Goal: Transaction & Acquisition: Book appointment/travel/reservation

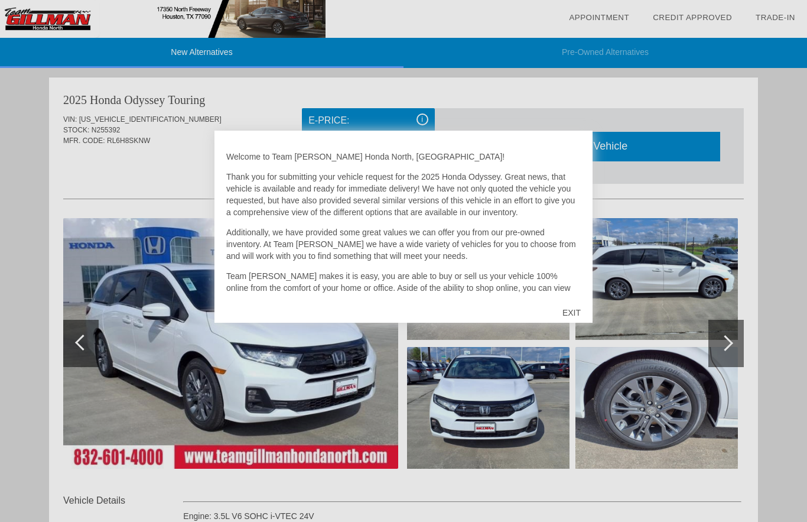
click at [578, 309] on div "EXIT" at bounding box center [572, 312] width 42 height 35
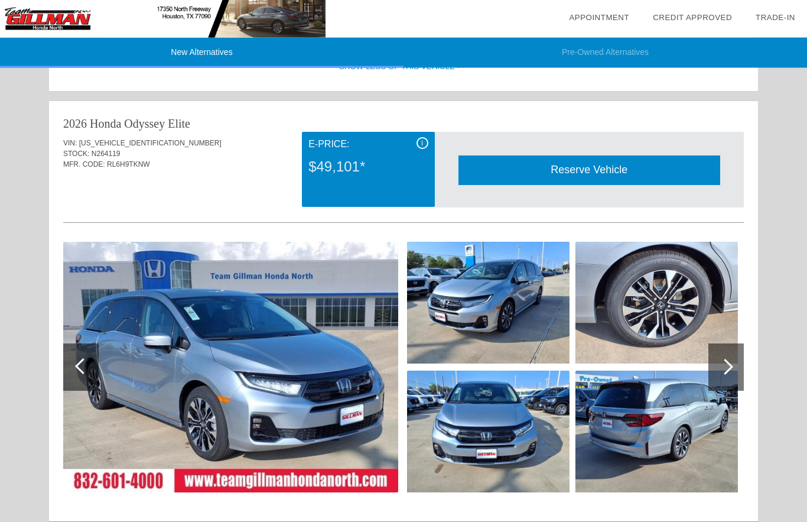
scroll to position [684, 0]
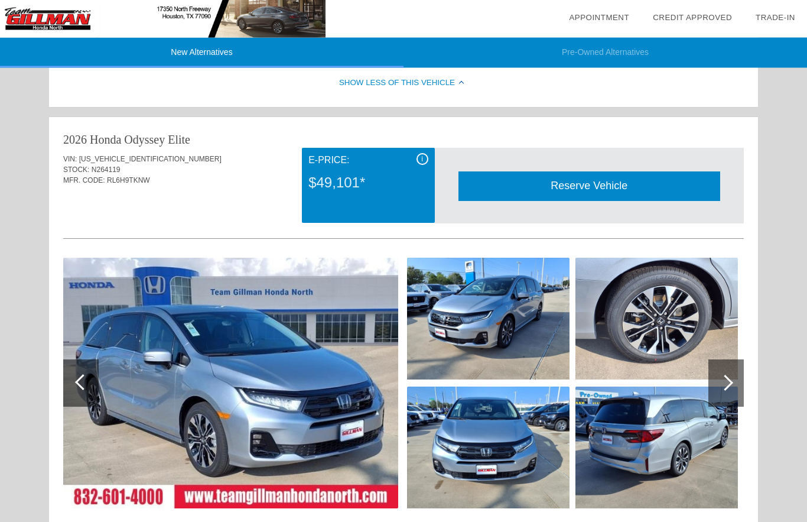
click at [565, 346] on img at bounding box center [488, 319] width 163 height 122
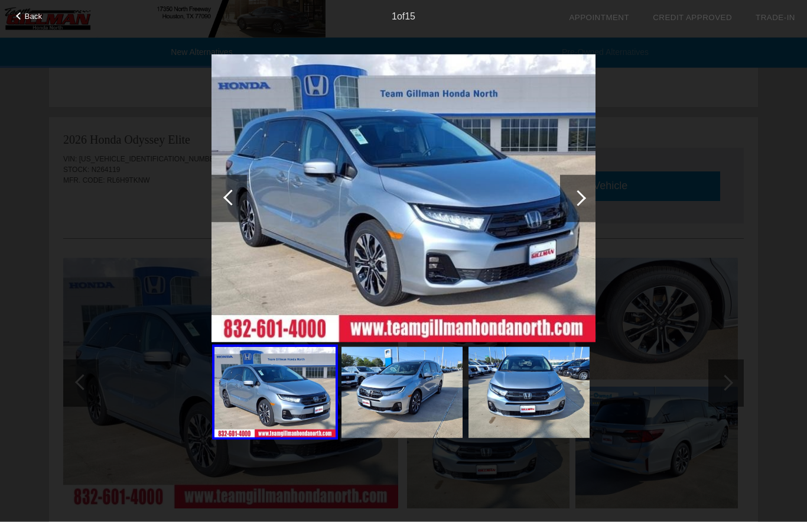
scroll to position [685, 0]
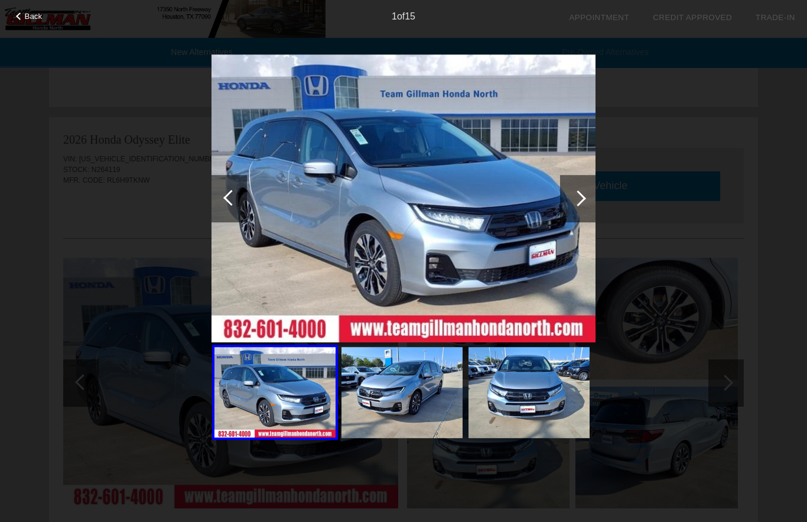
click at [416, 414] on img at bounding box center [402, 392] width 121 height 91
click at [550, 407] on img at bounding box center [529, 392] width 121 height 91
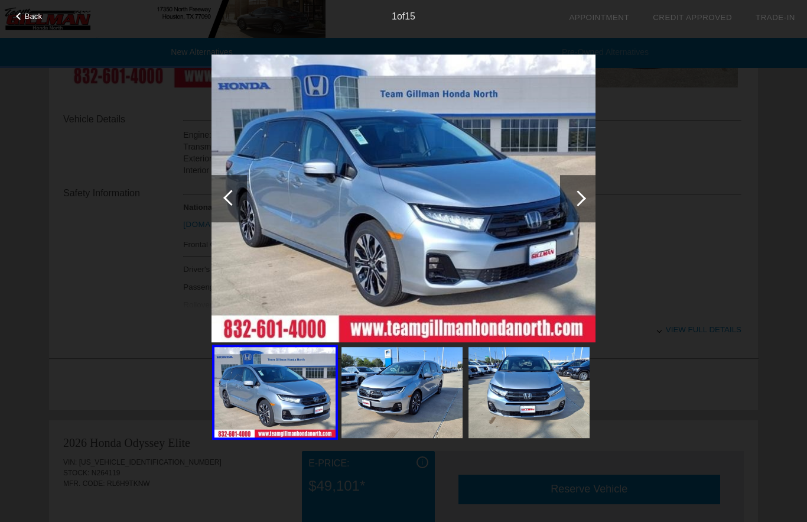
scroll to position [379, 0]
click at [560, 206] on img at bounding box center [404, 198] width 384 height 288
click at [576, 197] on div at bounding box center [578, 198] width 16 height 16
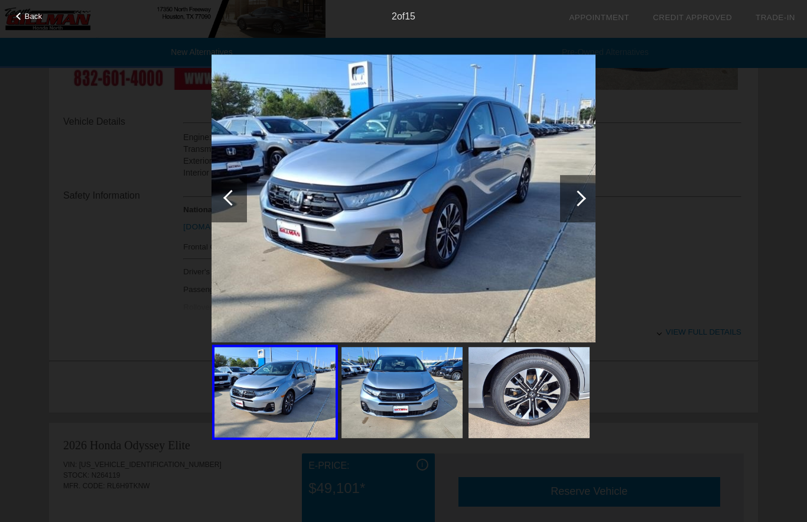
click at [577, 198] on div at bounding box center [578, 198] width 16 height 16
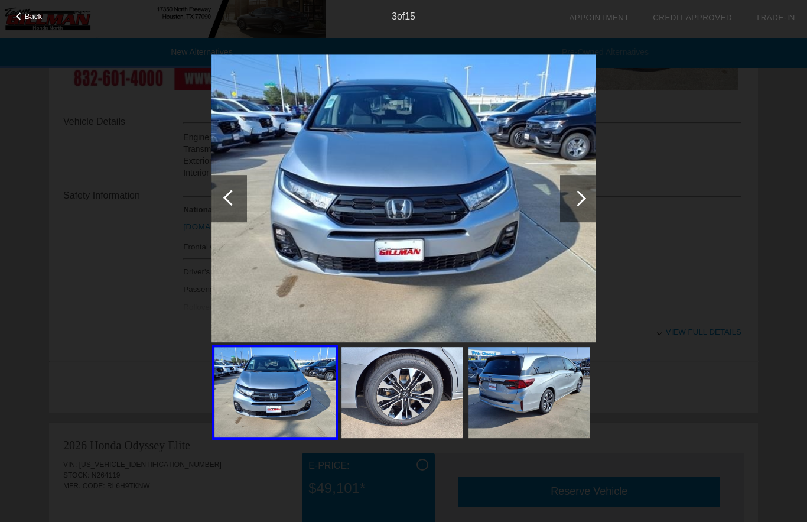
click at [582, 210] on div at bounding box center [577, 198] width 35 height 47
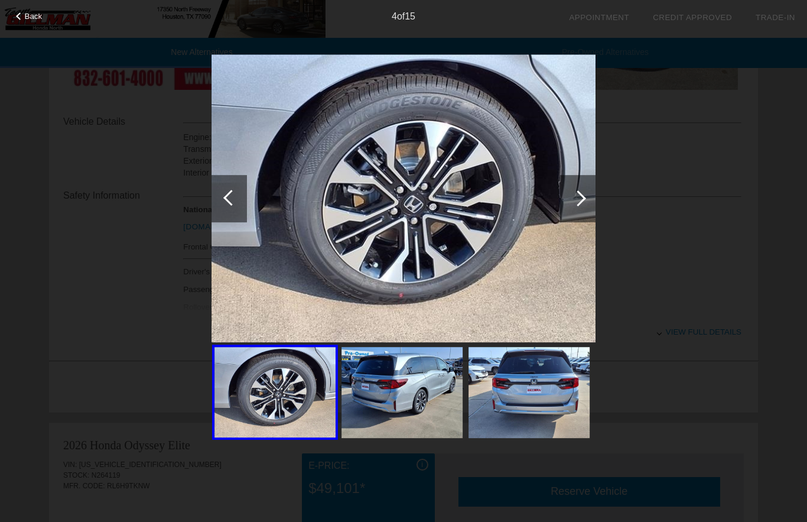
click at [580, 203] on div at bounding box center [578, 198] width 16 height 16
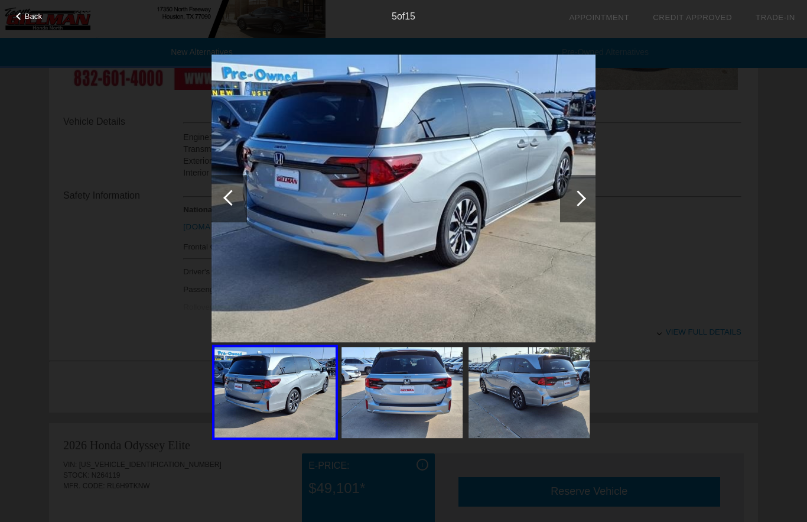
click at [577, 207] on div at bounding box center [577, 198] width 35 height 47
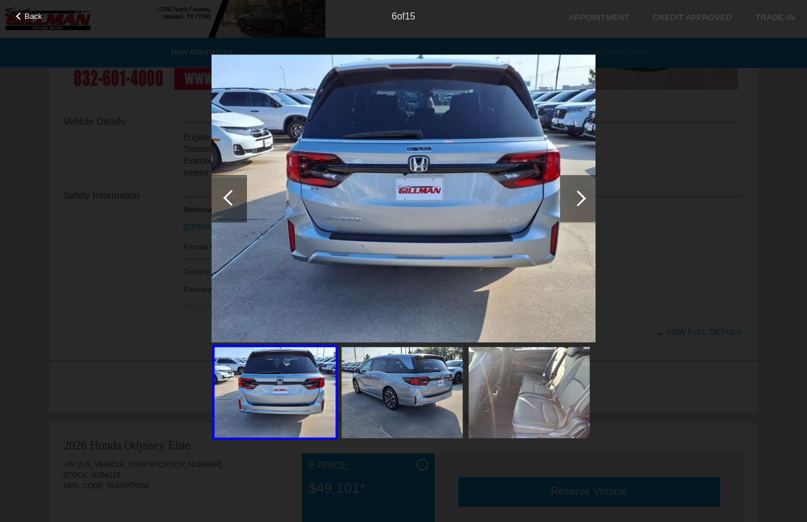
click at [576, 204] on div at bounding box center [578, 198] width 16 height 16
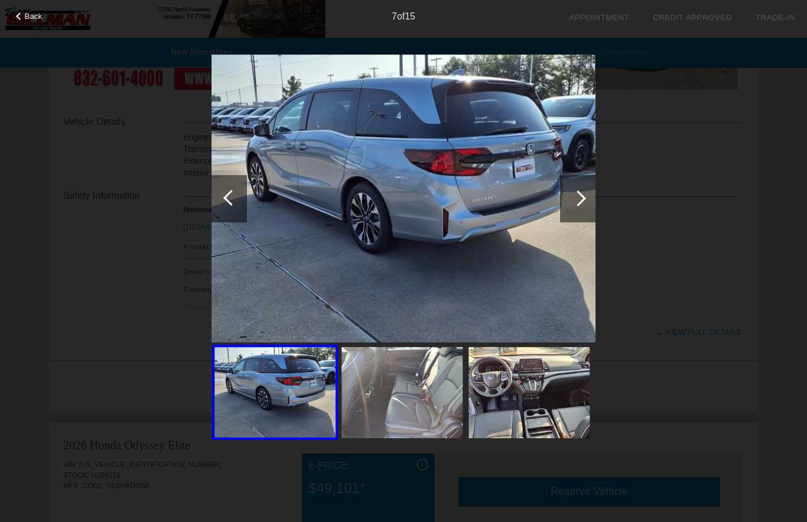
click at [567, 203] on div at bounding box center [577, 198] width 35 height 47
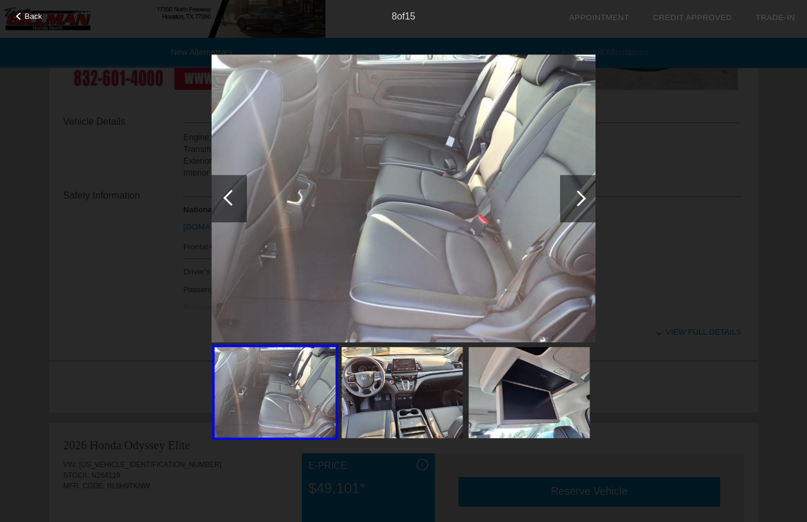
click at [579, 202] on div at bounding box center [578, 198] width 16 height 16
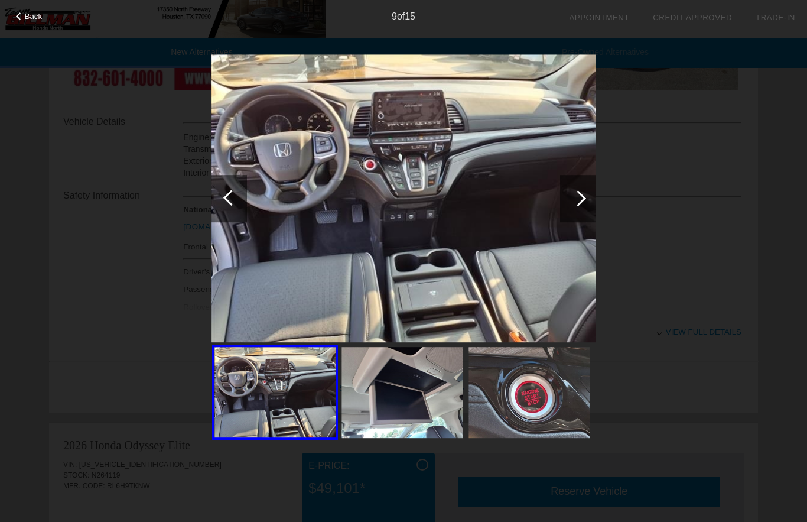
click at [575, 195] on div at bounding box center [578, 198] width 16 height 16
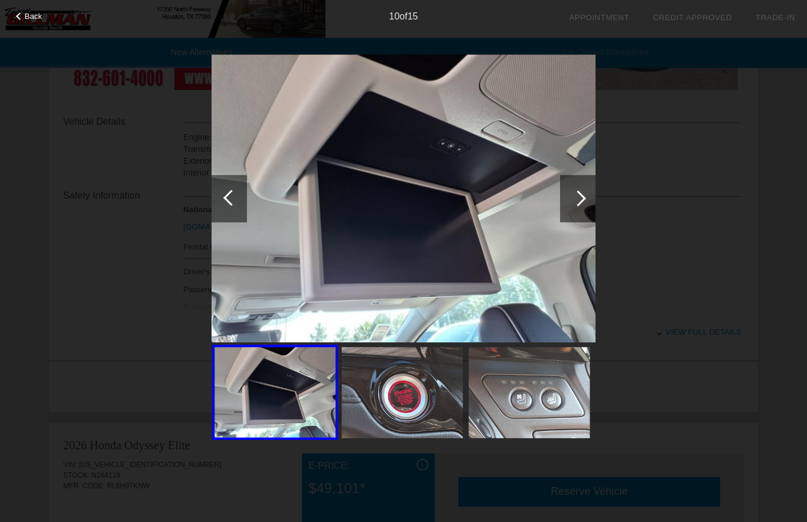
click at [583, 197] on div at bounding box center [578, 198] width 16 height 16
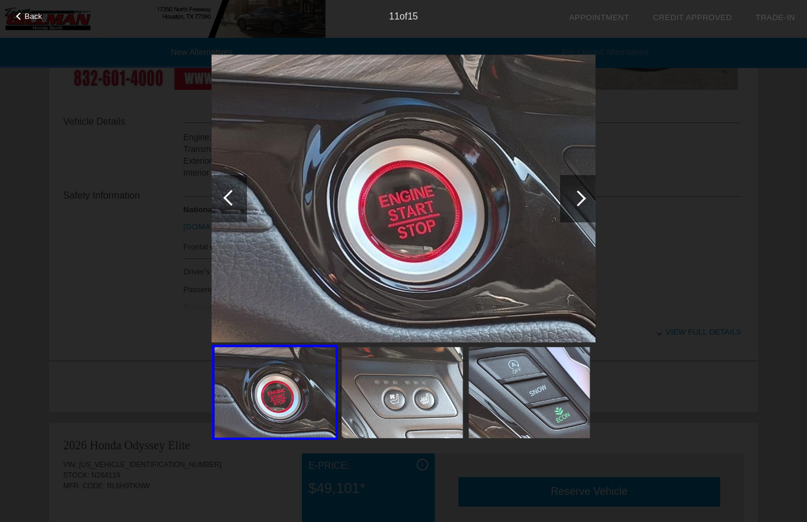
click at [584, 204] on div at bounding box center [577, 198] width 35 height 47
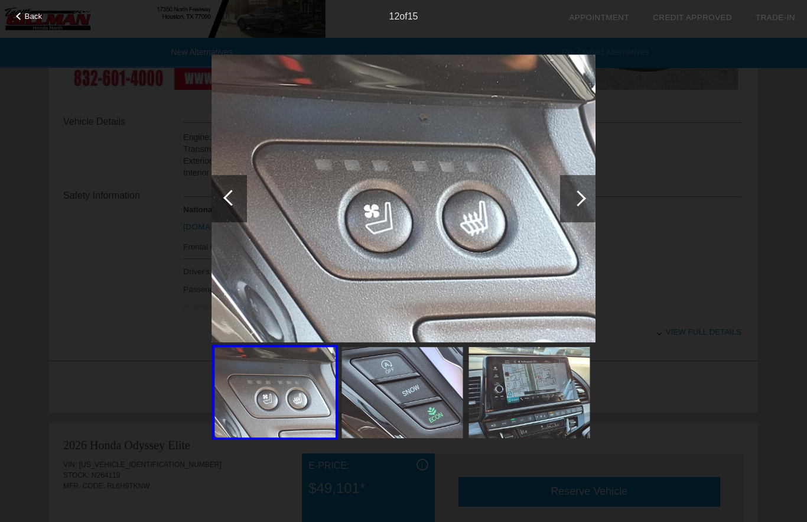
click at [581, 210] on div at bounding box center [577, 198] width 35 height 47
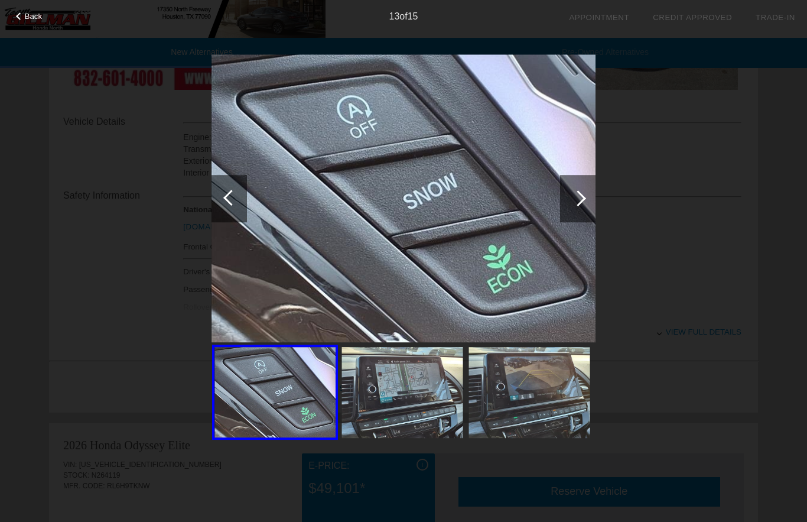
click at [575, 206] on div at bounding box center [577, 198] width 35 height 47
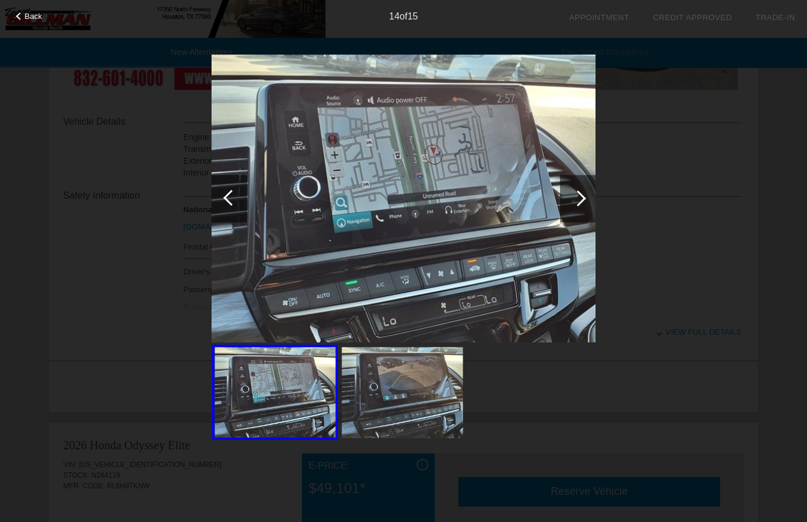
click at [587, 194] on div at bounding box center [577, 198] width 35 height 47
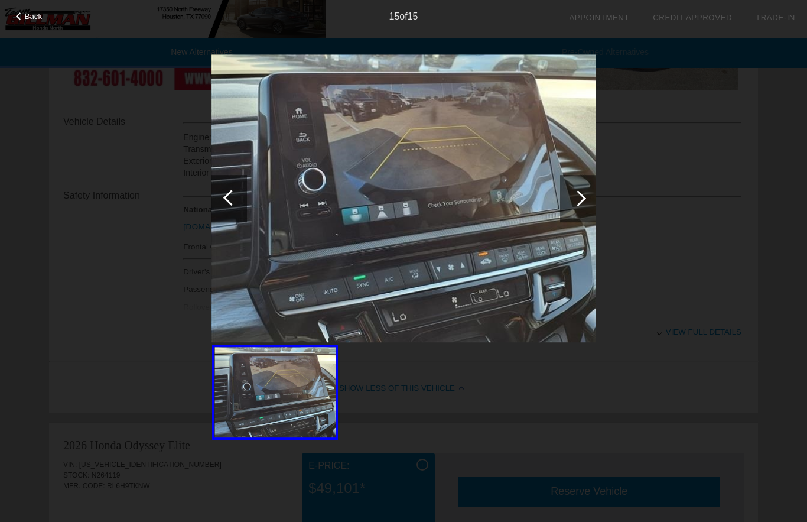
click at [575, 197] on div at bounding box center [578, 198] width 16 height 16
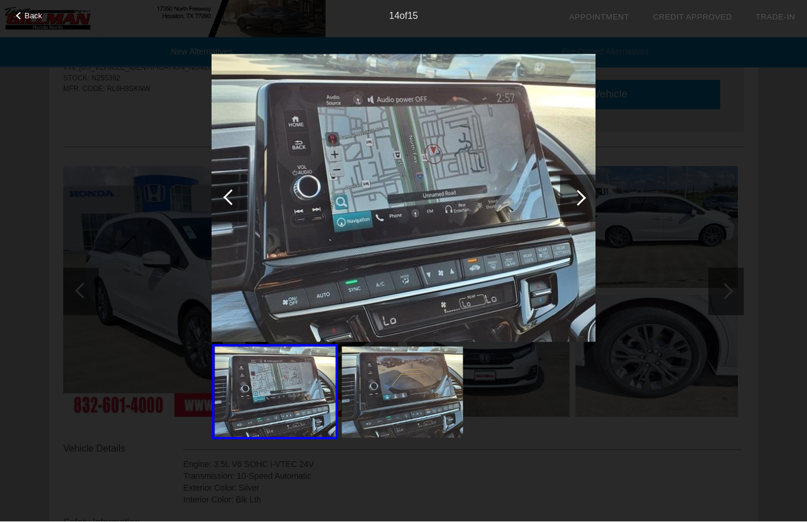
scroll to position [52, 0]
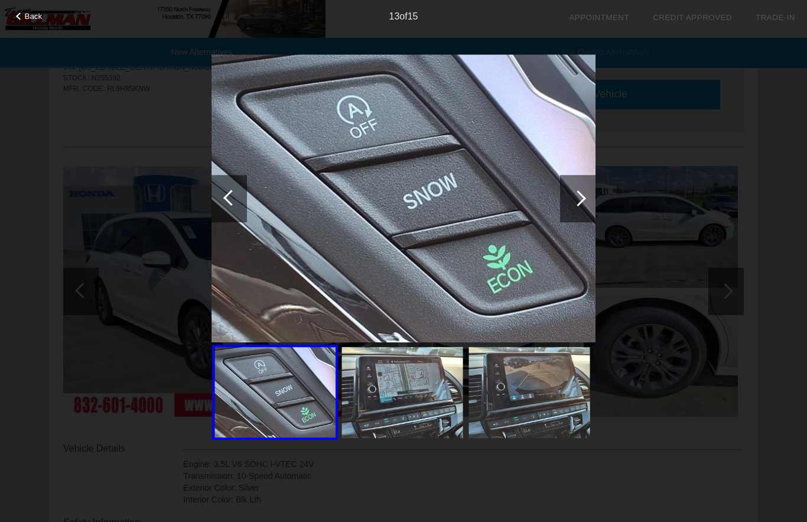
click at [236, 201] on div at bounding box center [231, 198] width 16 height 16
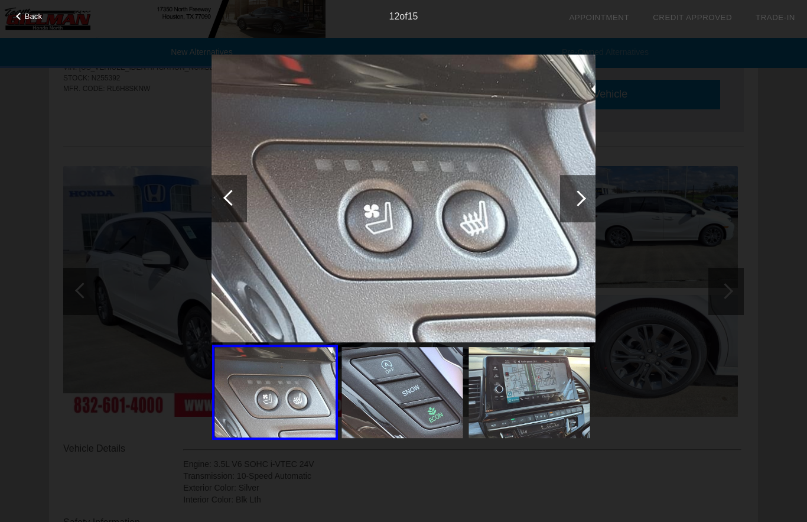
click at [240, 194] on div at bounding box center [229, 198] width 35 height 47
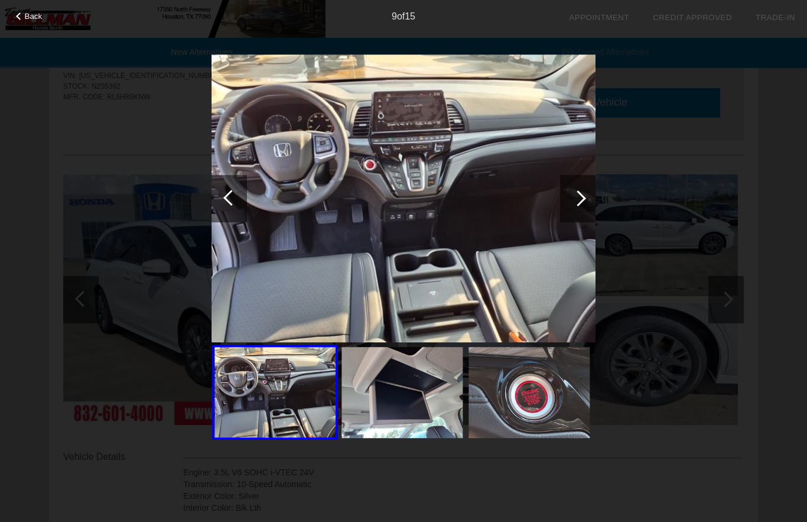
scroll to position [0, 0]
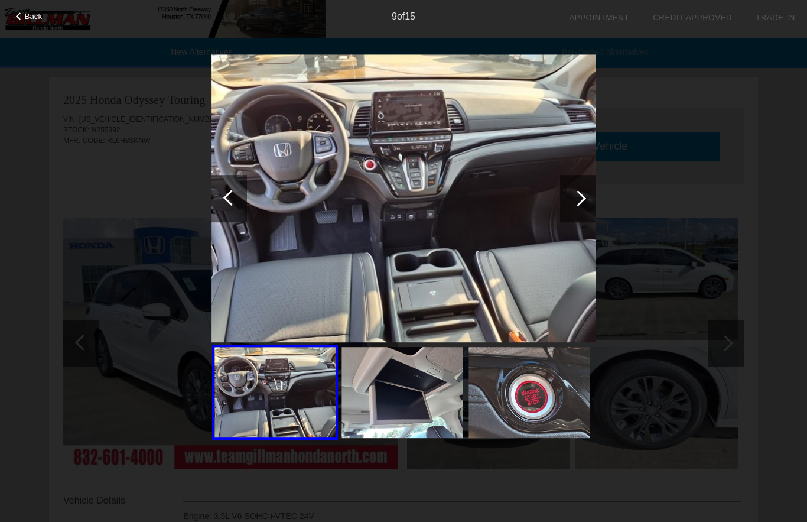
click at [223, 56] on img at bounding box center [404, 198] width 384 height 288
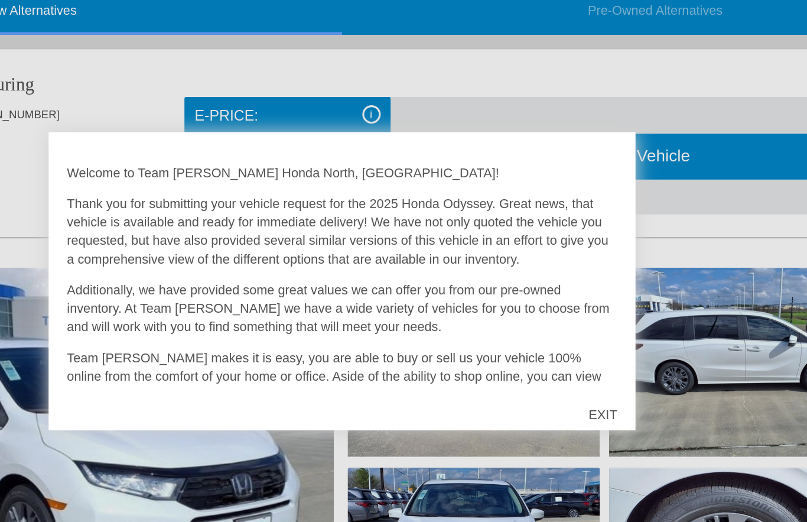
click at [551, 295] on div "EXIT" at bounding box center [572, 312] width 42 height 35
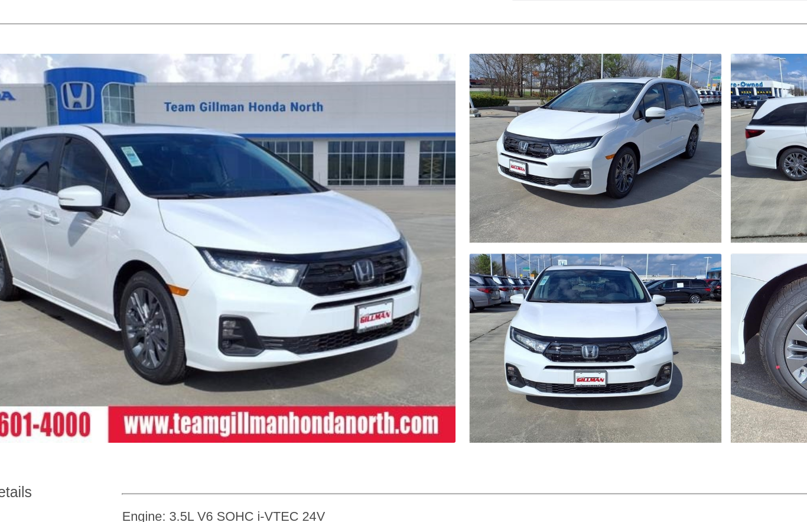
scroll to position [35, 0]
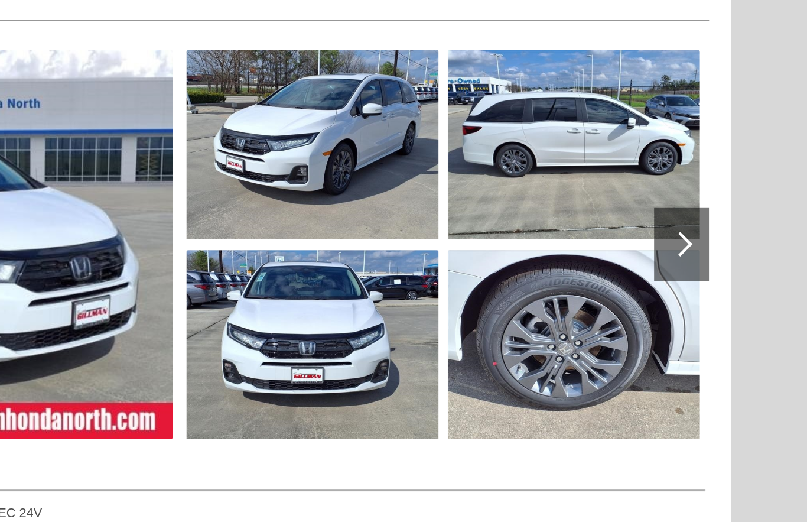
click at [709, 285] on div at bounding box center [726, 308] width 35 height 47
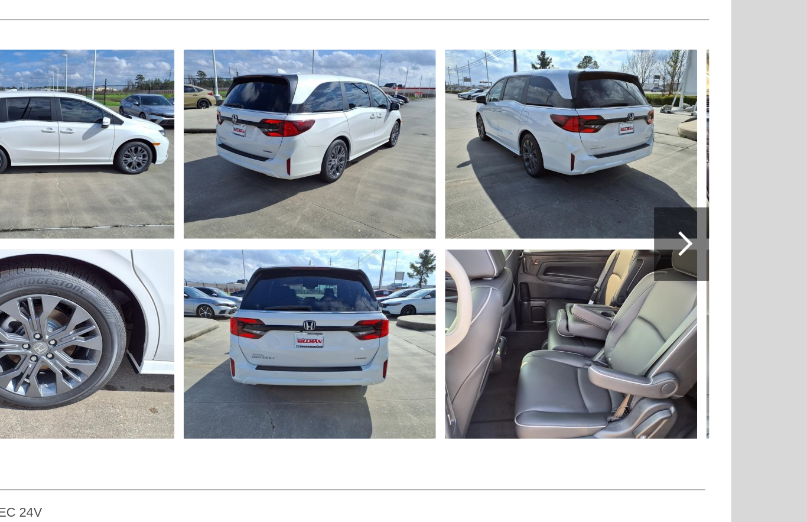
click at [718, 300] on div at bounding box center [726, 308] width 16 height 16
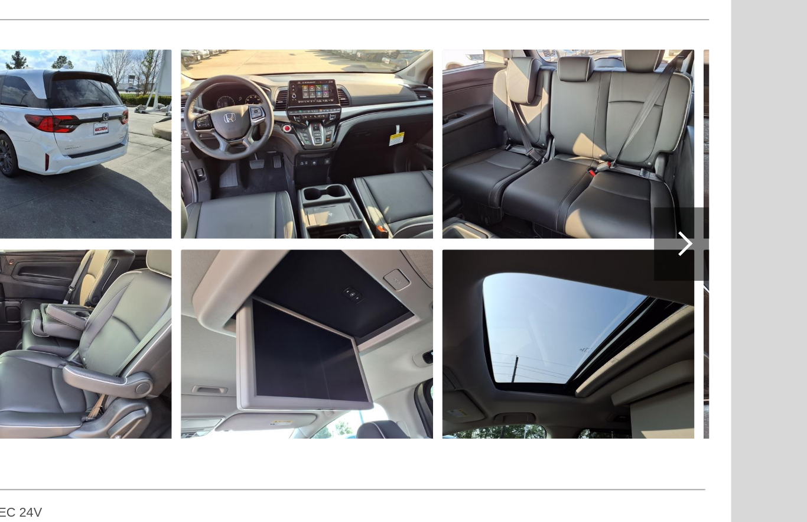
click at [718, 300] on div at bounding box center [726, 308] width 16 height 16
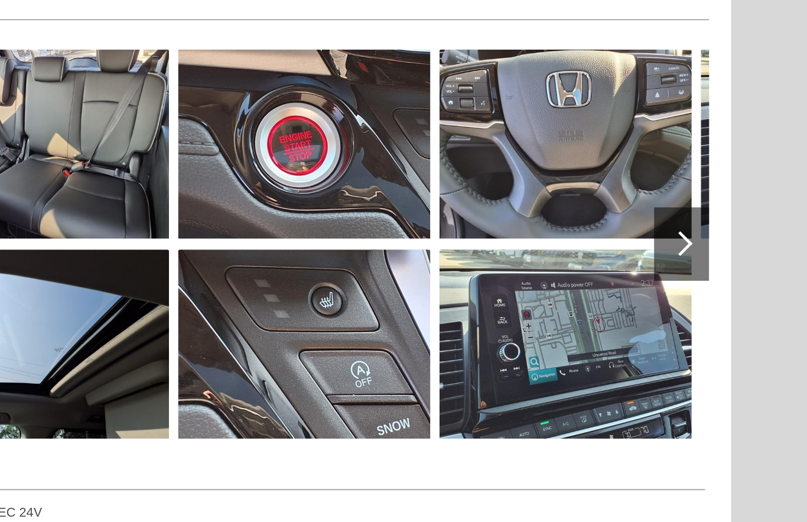
click at [718, 300] on div at bounding box center [726, 308] width 16 height 16
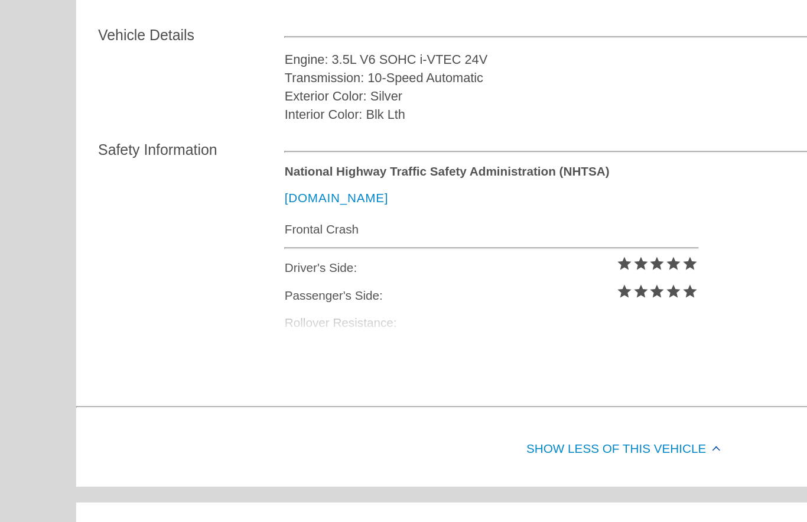
scroll to position [328, 0]
click at [453, 416] on div "Show Less of this Vehicle" at bounding box center [403, 439] width 709 height 47
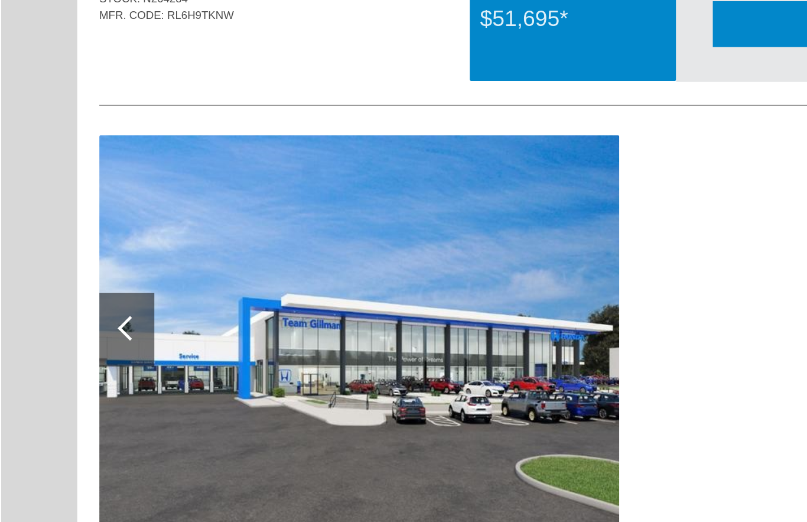
scroll to position [979, 0]
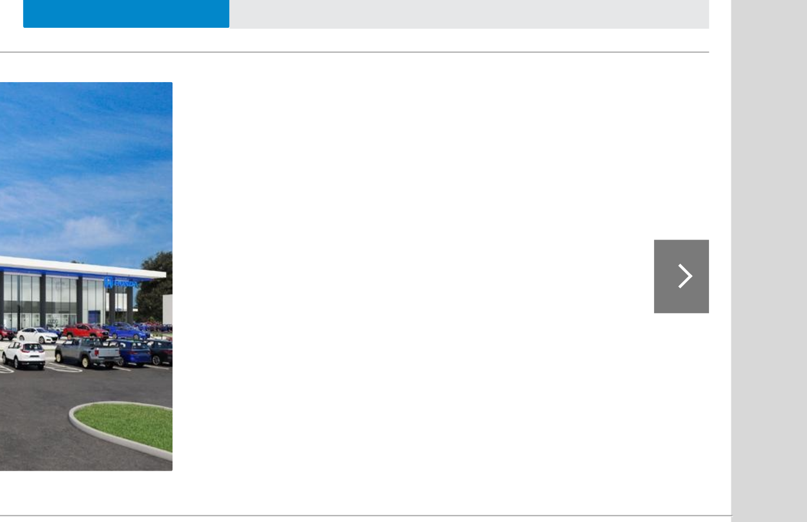
click at [718, 321] on div at bounding box center [726, 329] width 16 height 16
click at [709, 305] on div at bounding box center [726, 328] width 35 height 47
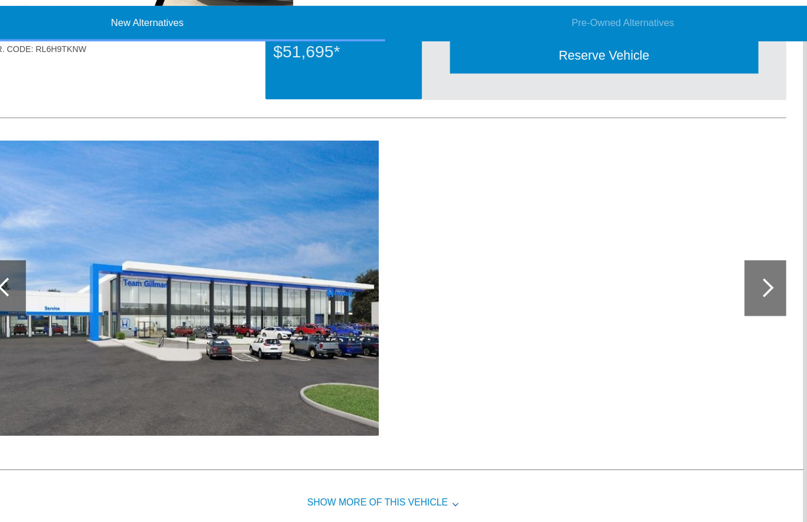
scroll to position [1037, 0]
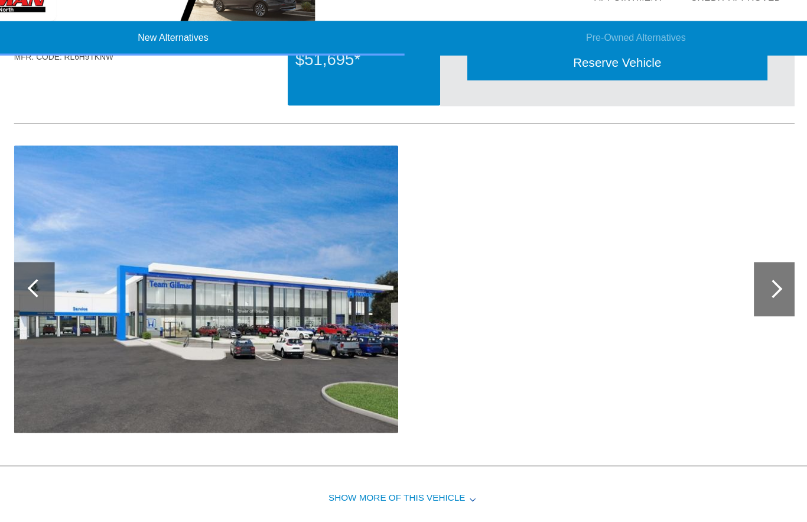
click at [424, 442] on div "Show More of this Vehicle" at bounding box center [403, 454] width 709 height 47
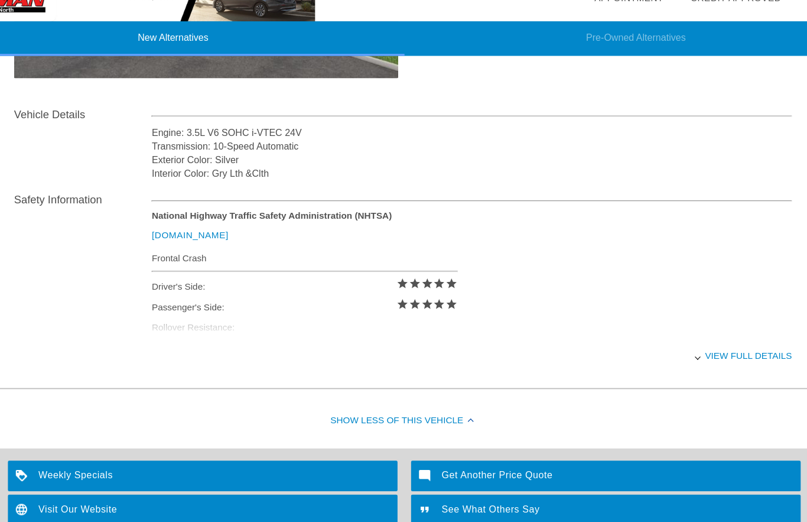
scroll to position [1353, 0]
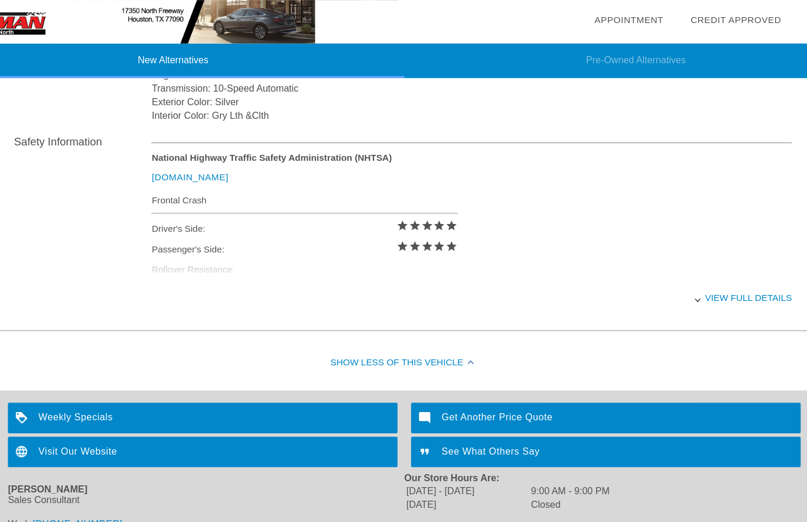
click at [612, 258] on div "View full details" at bounding box center [462, 259] width 559 height 29
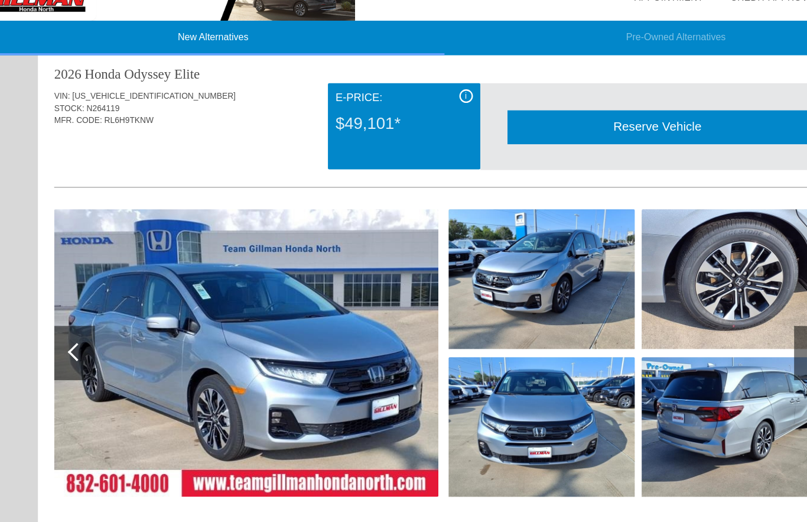
scroll to position [514, 0]
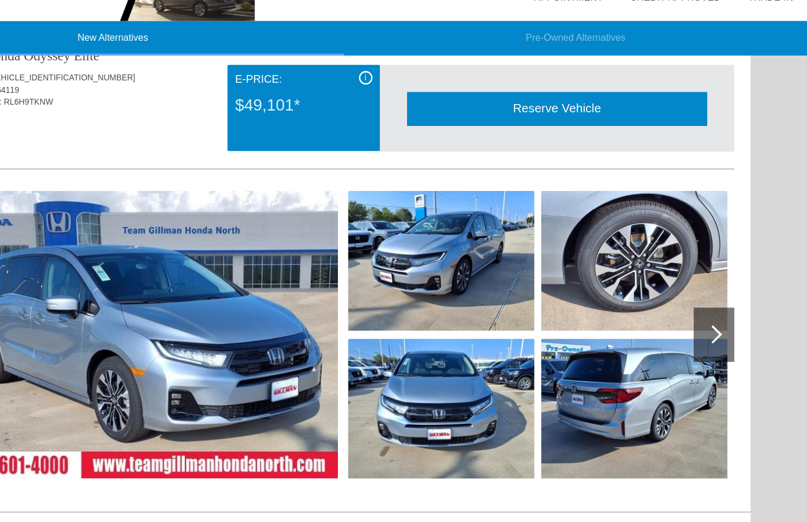
click at [718, 303] on div at bounding box center [726, 311] width 16 height 16
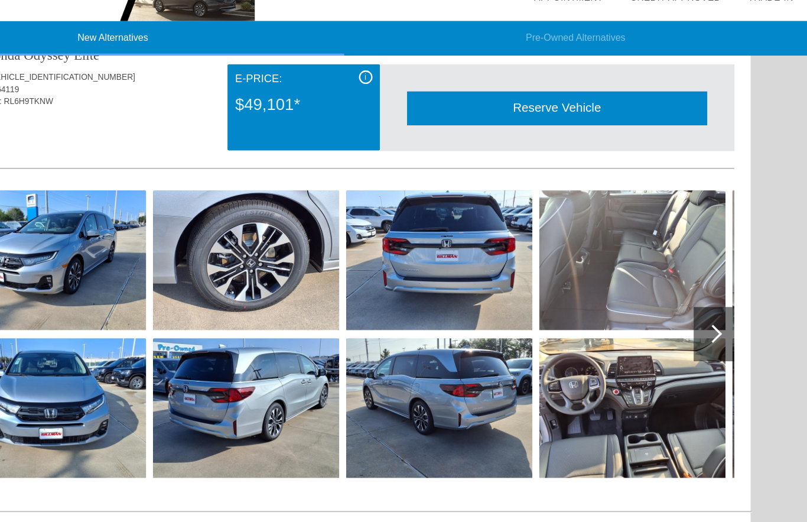
click at [709, 299] on div at bounding box center [726, 310] width 35 height 47
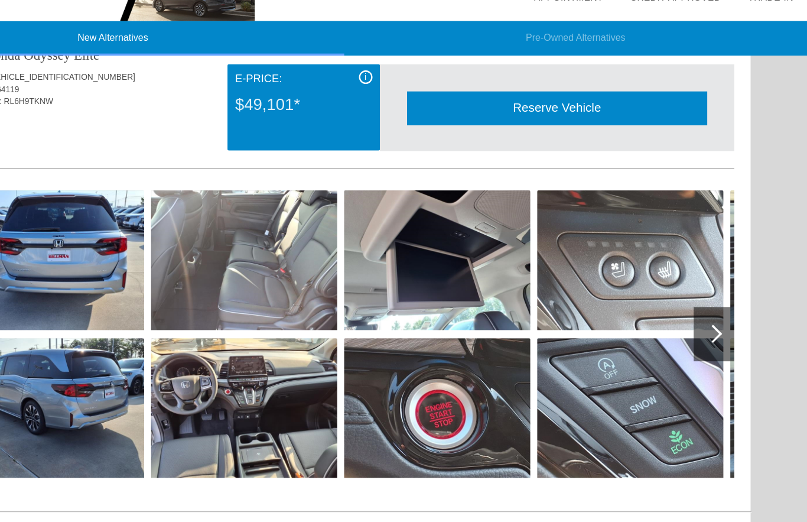
click at [709, 297] on div at bounding box center [726, 310] width 35 height 47
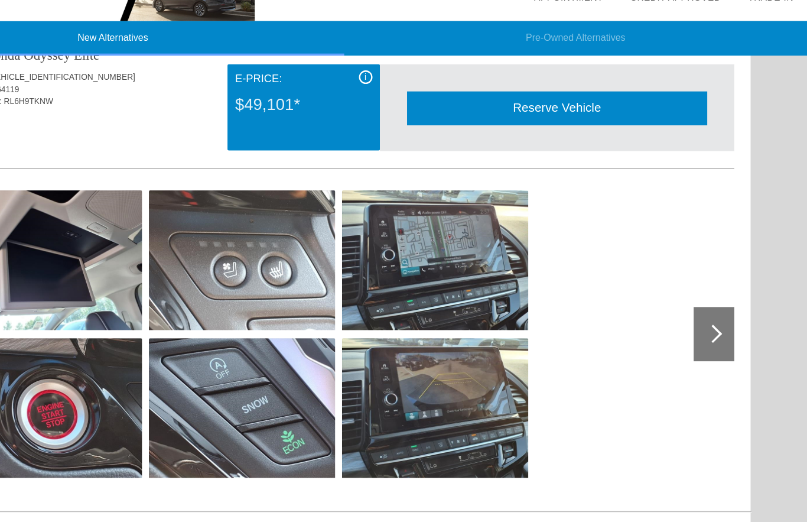
click at [709, 301] on div at bounding box center [726, 310] width 35 height 47
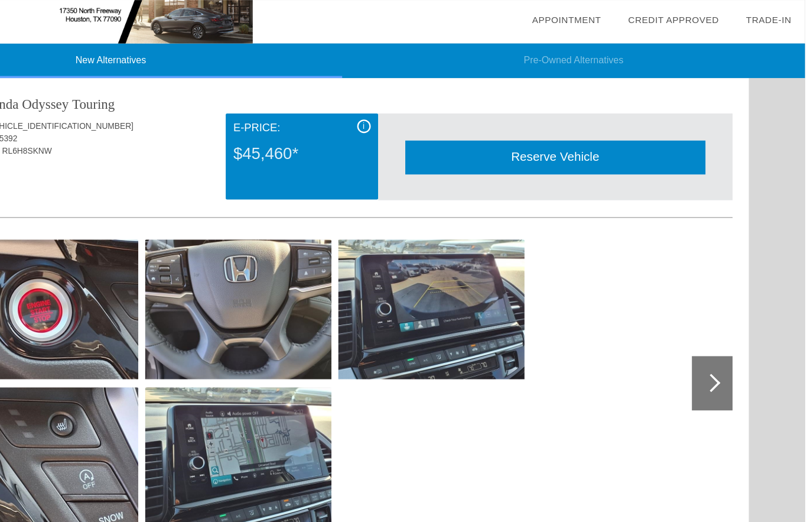
scroll to position [0, 0]
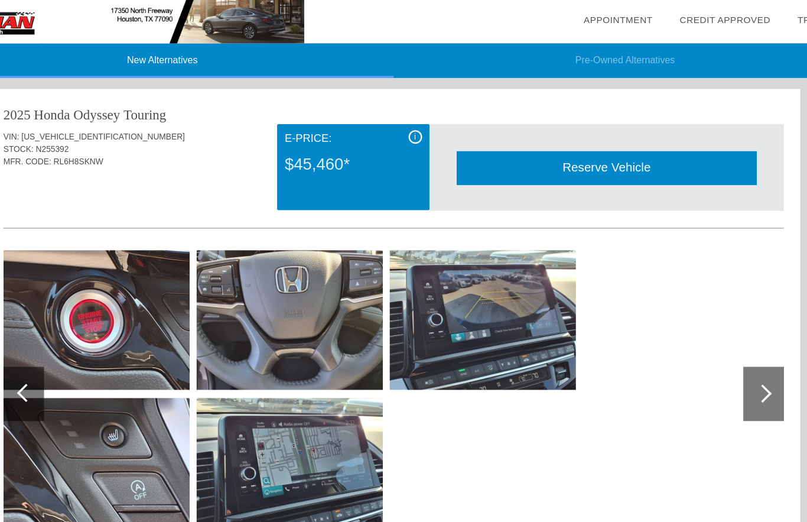
click at [572, 51] on li "Pre-Owned Alternatives" at bounding box center [606, 53] width 404 height 30
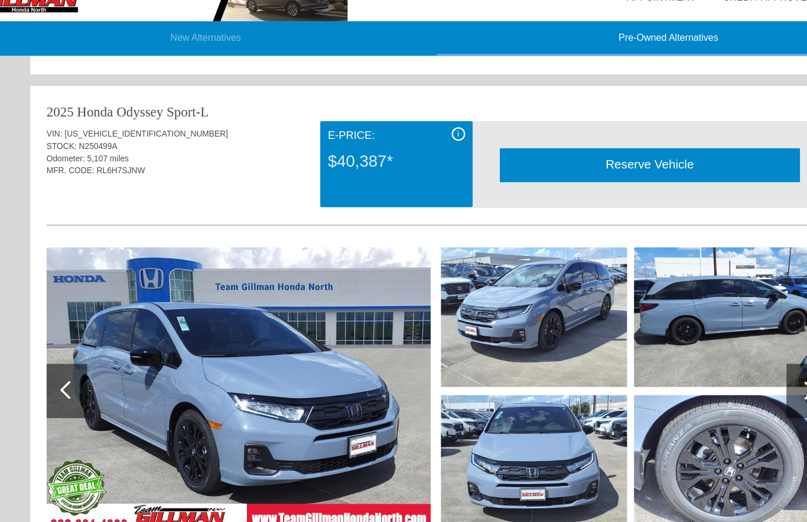
scroll to position [1216, 0]
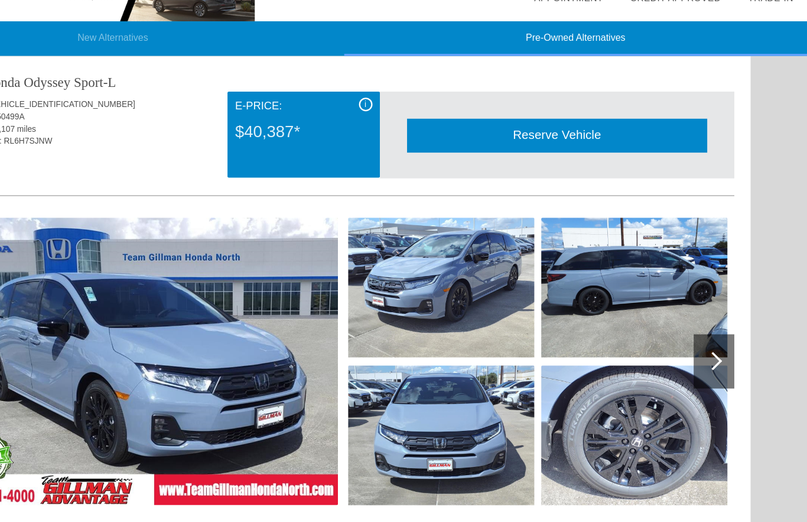
click at [709, 327] on div at bounding box center [726, 334] width 35 height 47
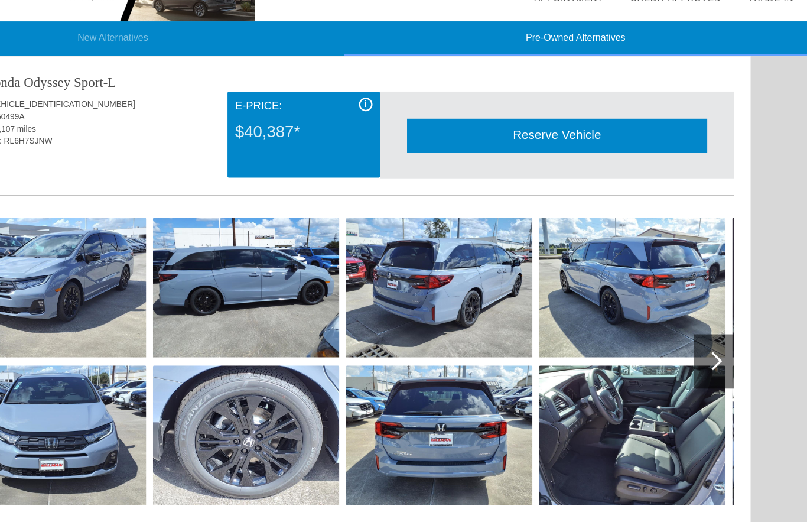
click at [709, 314] on div at bounding box center [726, 334] width 35 height 47
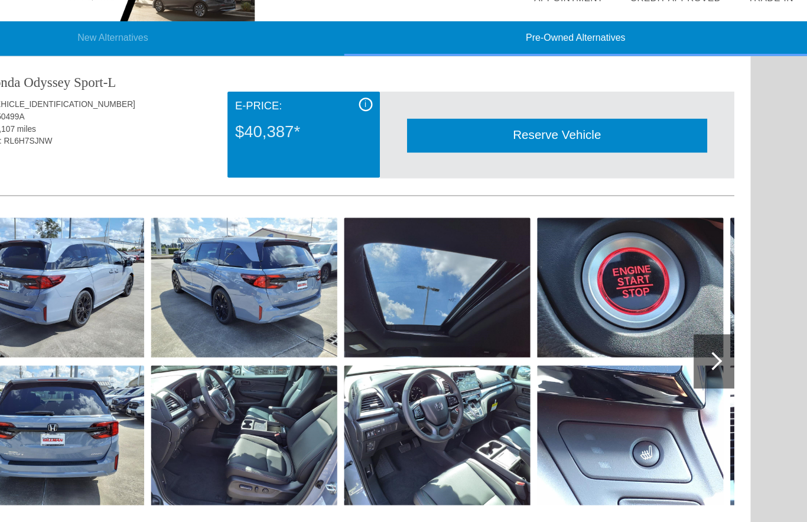
click at [709, 313] on div at bounding box center [726, 334] width 35 height 47
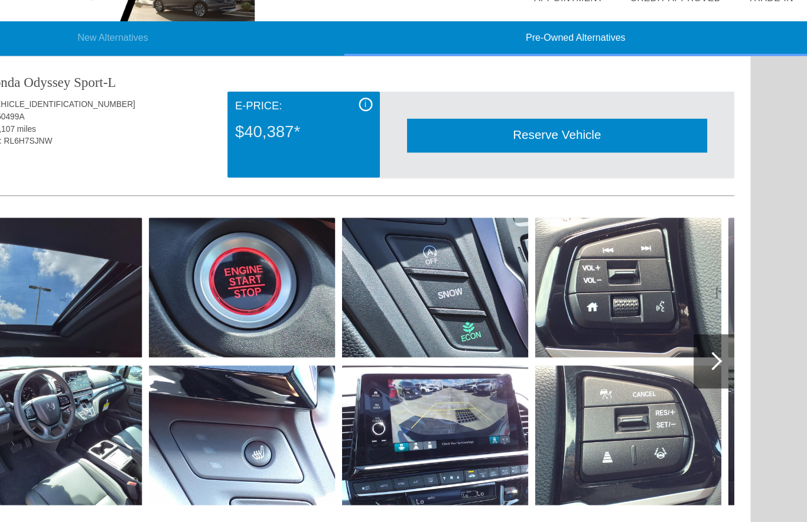
click at [718, 326] on div at bounding box center [726, 334] width 16 height 16
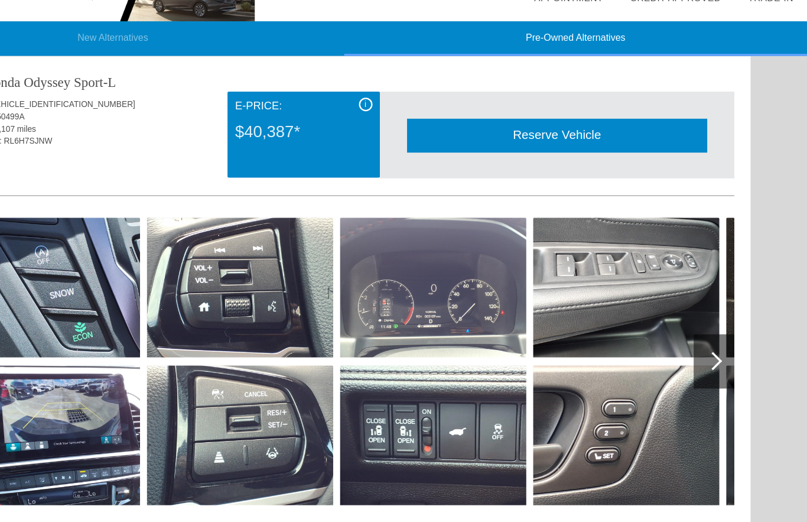
click at [718, 326] on div at bounding box center [726, 334] width 16 height 16
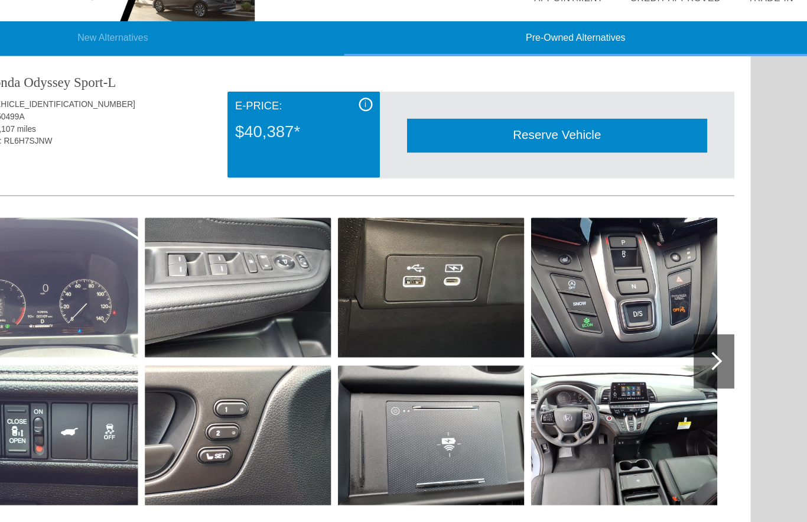
click at [718, 326] on div at bounding box center [726, 334] width 16 height 16
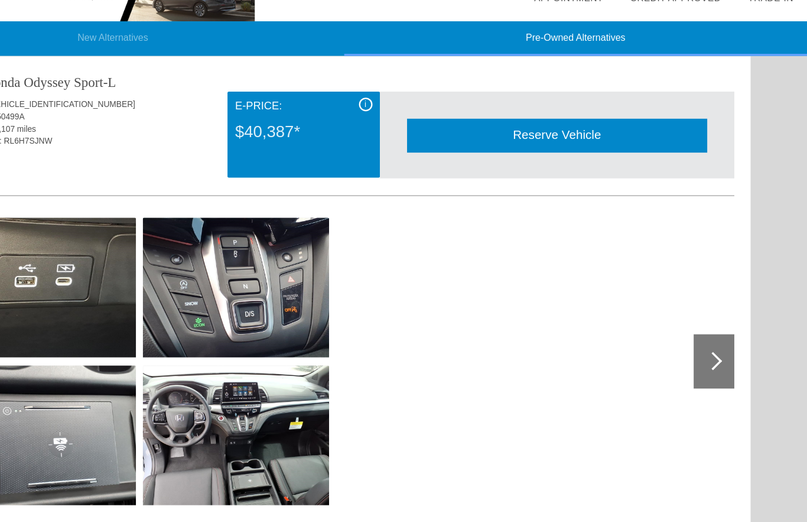
click at [718, 326] on div at bounding box center [726, 334] width 16 height 16
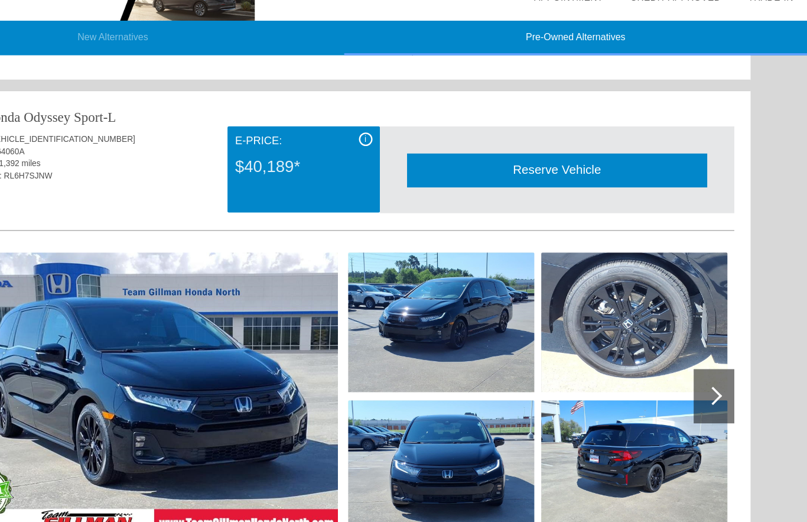
scroll to position [1714, 0]
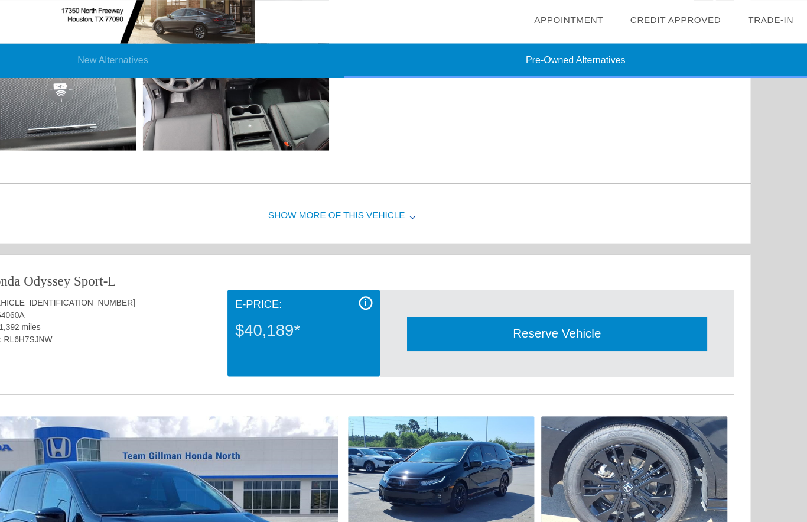
click at [611, 412] on img at bounding box center [657, 424] width 163 height 122
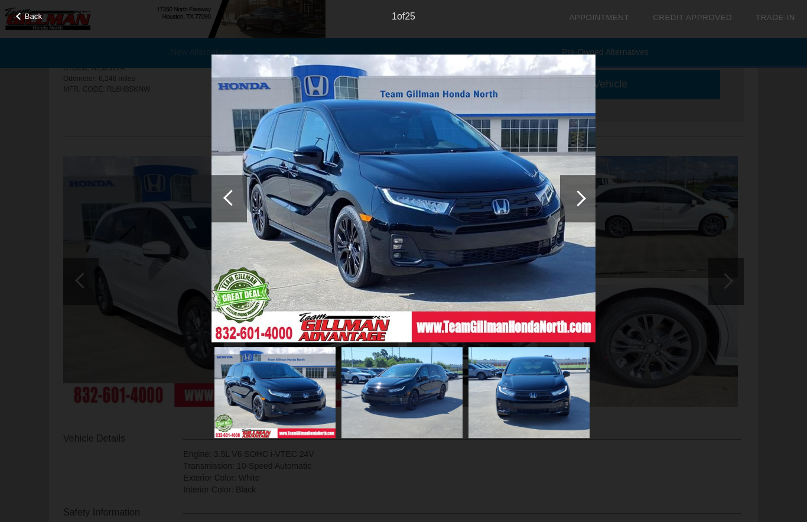
scroll to position [0, 0]
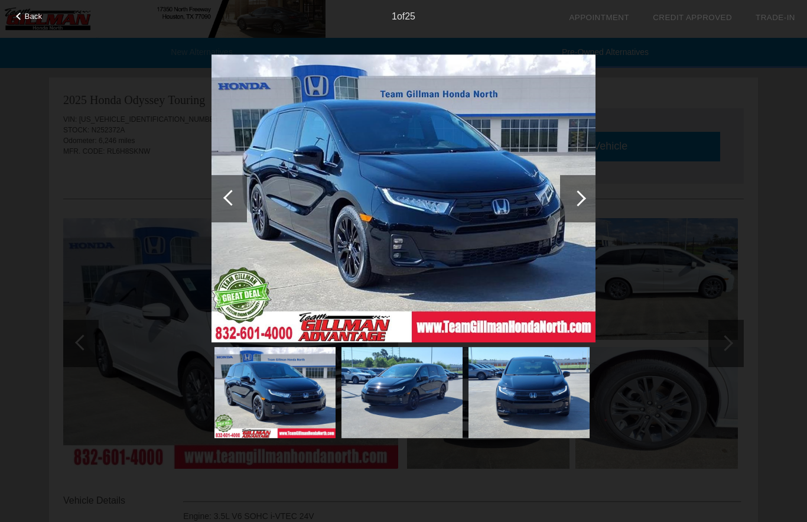
click at [20, 18] on div "Back" at bounding box center [29, 15] width 59 height 6
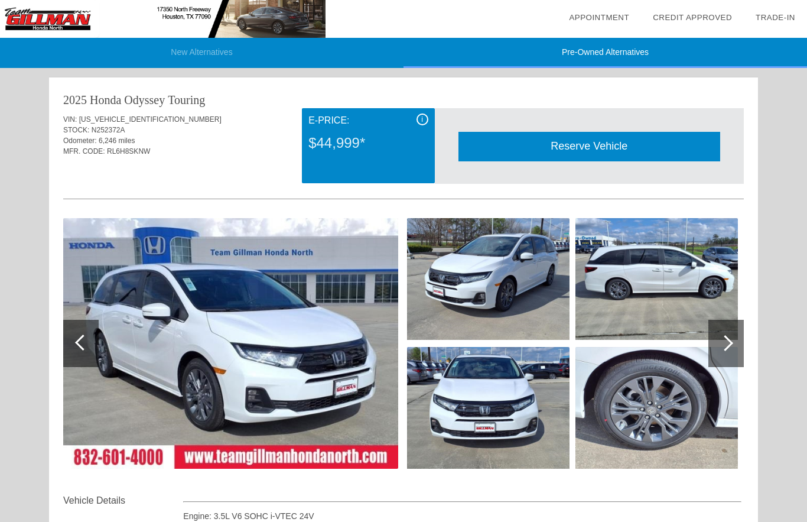
click at [173, 53] on li "New Alternatives" at bounding box center [202, 53] width 404 height 30
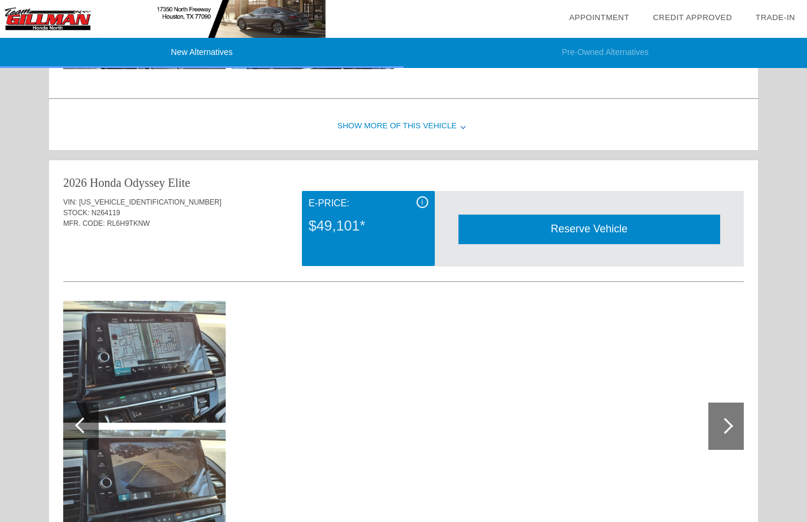
scroll to position [399, 0]
click at [424, 206] on div "i" at bounding box center [423, 203] width 12 height 12
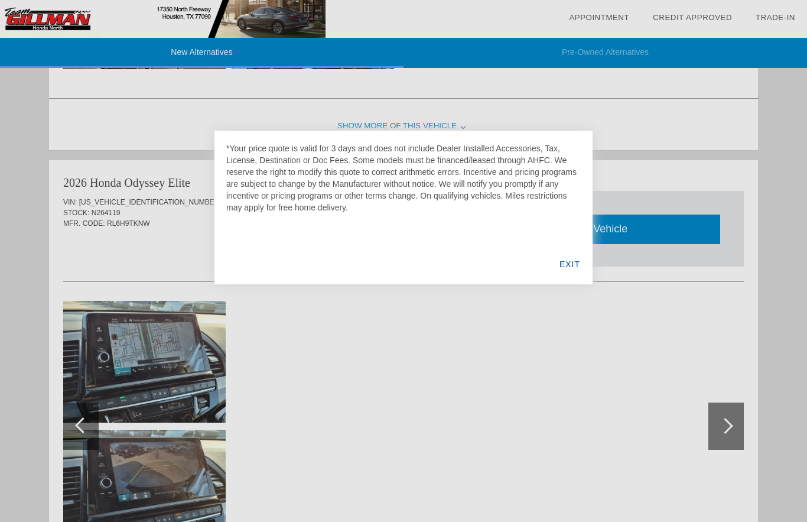
click at [583, 261] on div "EXIT" at bounding box center [570, 264] width 46 height 40
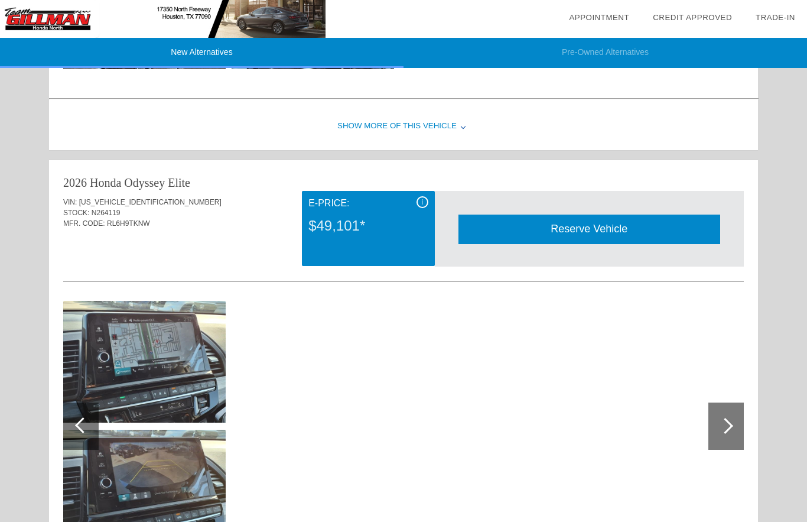
click at [702, 232] on div "Reserve Vehicle" at bounding box center [590, 229] width 262 height 29
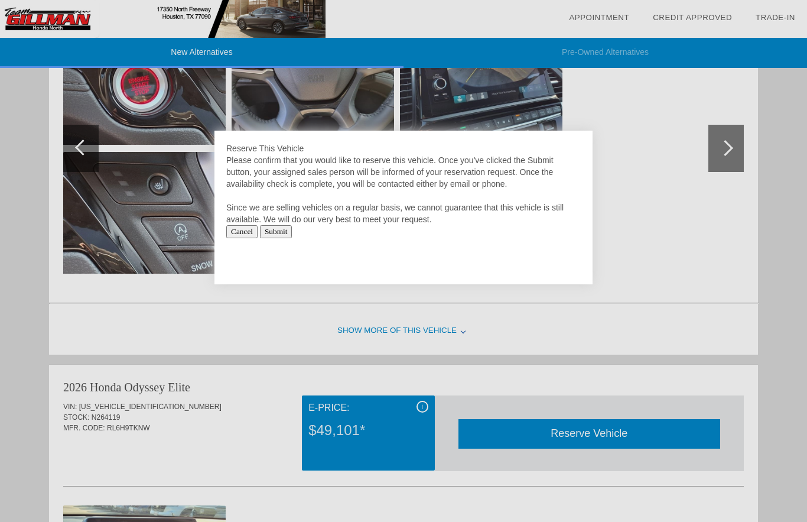
click at [242, 229] on input "Cancel" at bounding box center [241, 231] width 31 height 13
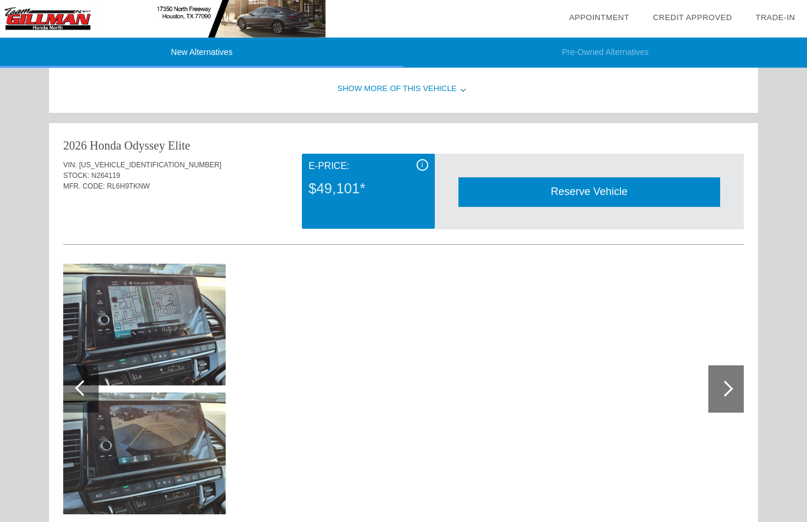
scroll to position [525, 0]
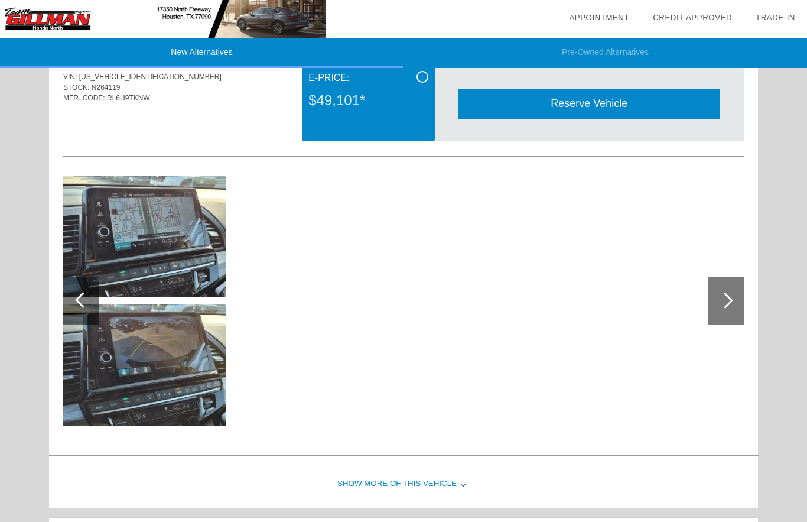
click at [744, 299] on div at bounding box center [726, 300] width 35 height 47
click at [90, 290] on div at bounding box center [80, 300] width 35 height 47
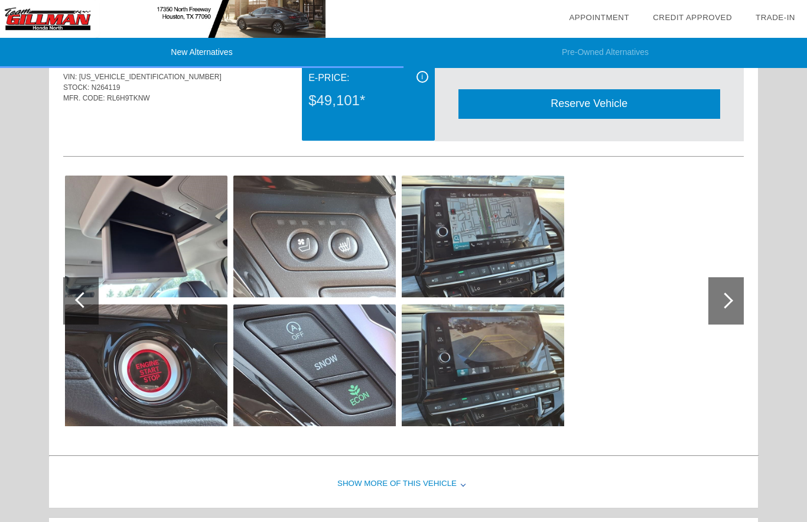
click at [90, 292] on div at bounding box center [80, 300] width 35 height 47
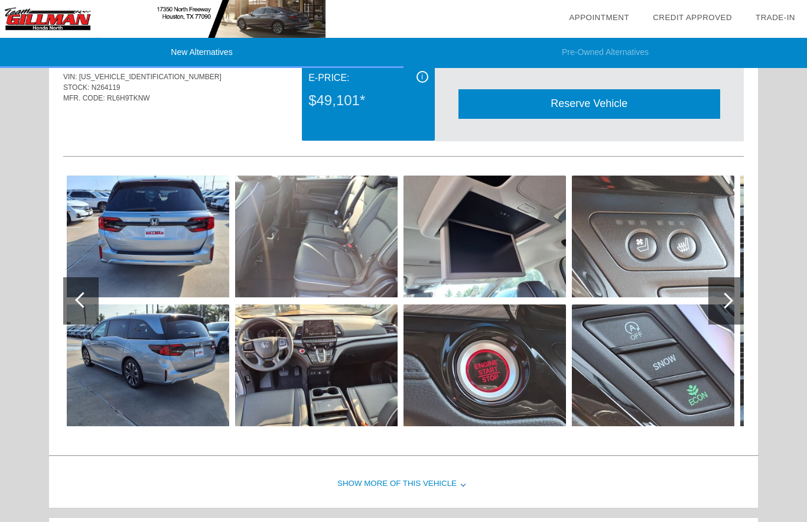
click at [88, 287] on div at bounding box center [80, 300] width 35 height 47
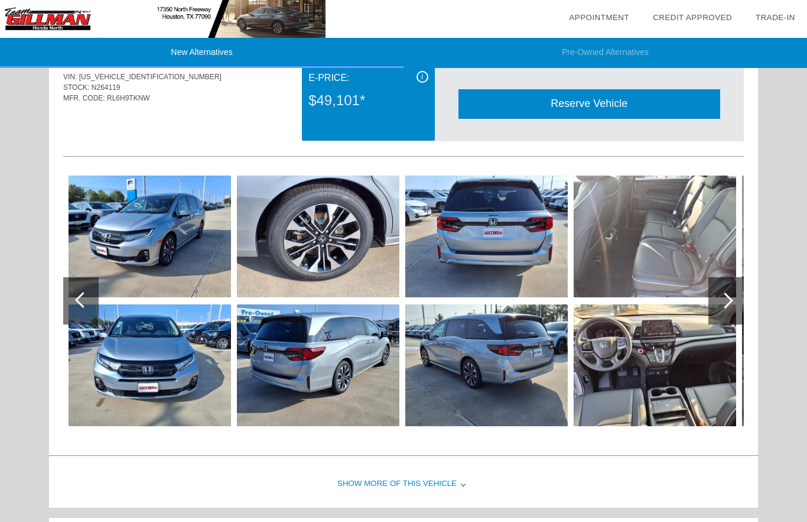
click at [90, 291] on div at bounding box center [80, 300] width 35 height 47
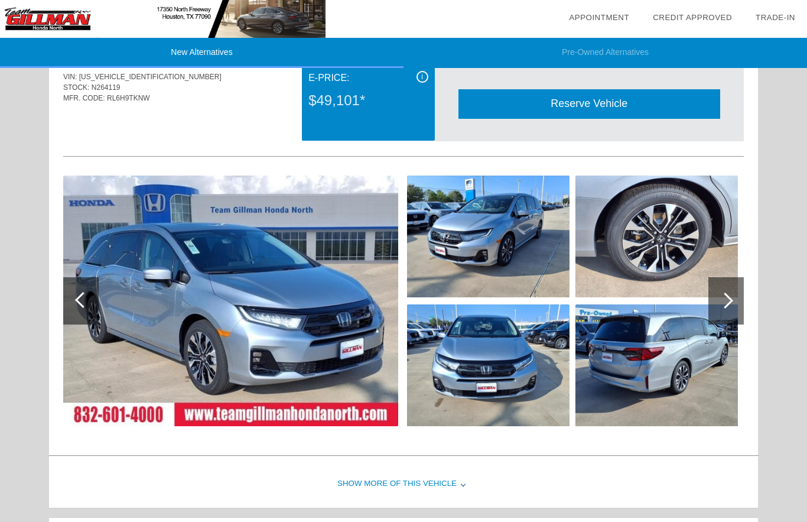
click at [64, 303] on div at bounding box center [80, 300] width 35 height 47
click at [73, 309] on div at bounding box center [80, 300] width 35 height 47
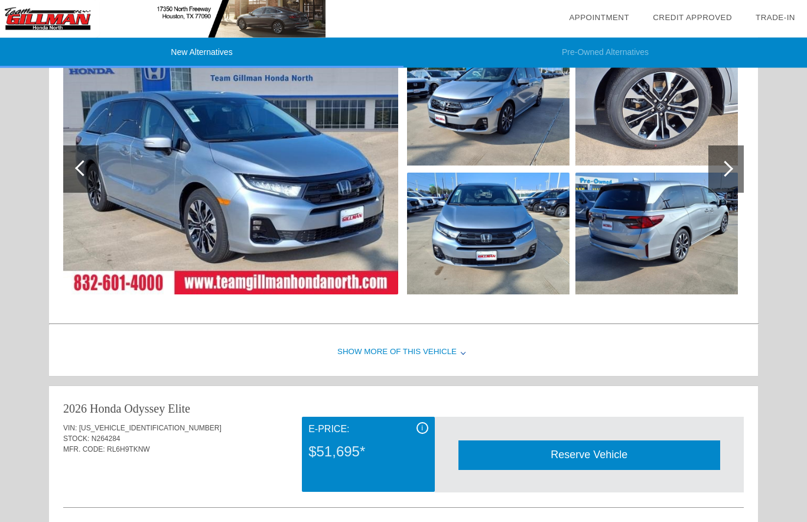
scroll to position [643, 0]
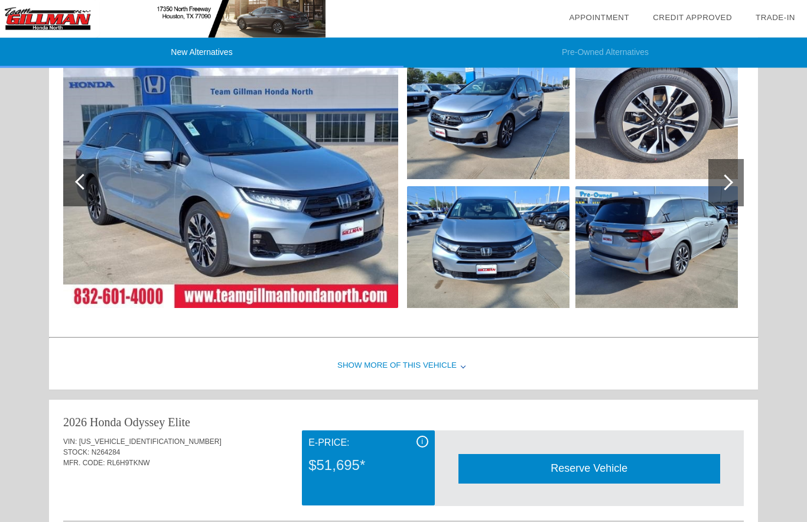
click at [463, 367] on div at bounding box center [463, 366] width 5 height 5
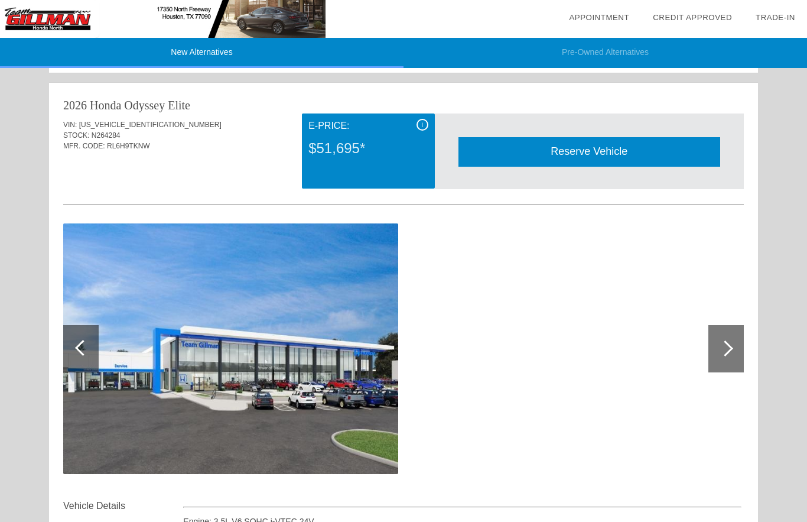
scroll to position [1148, 0]
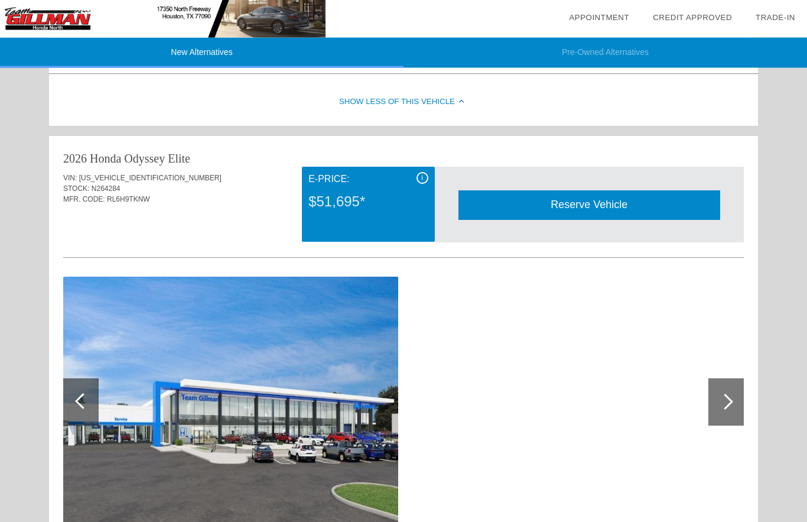
click at [661, 214] on div "Reserve Vehicle" at bounding box center [590, 205] width 262 height 29
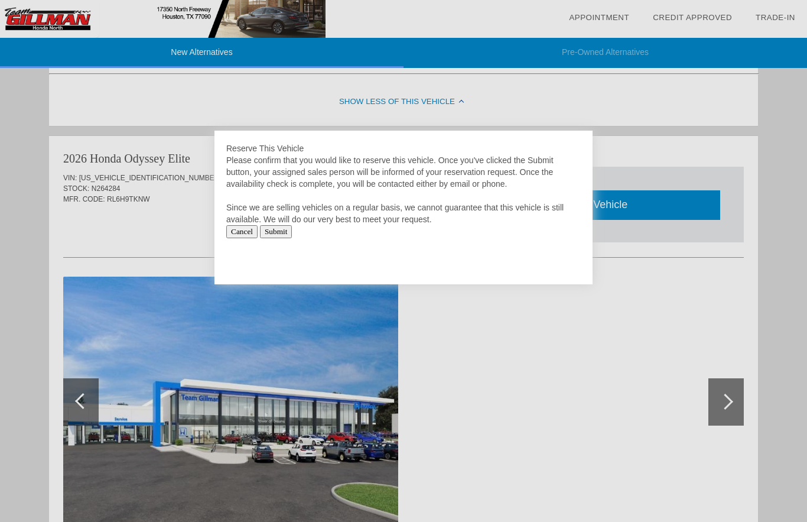
click at [293, 233] on input "Submit" at bounding box center [276, 231] width 33 height 13
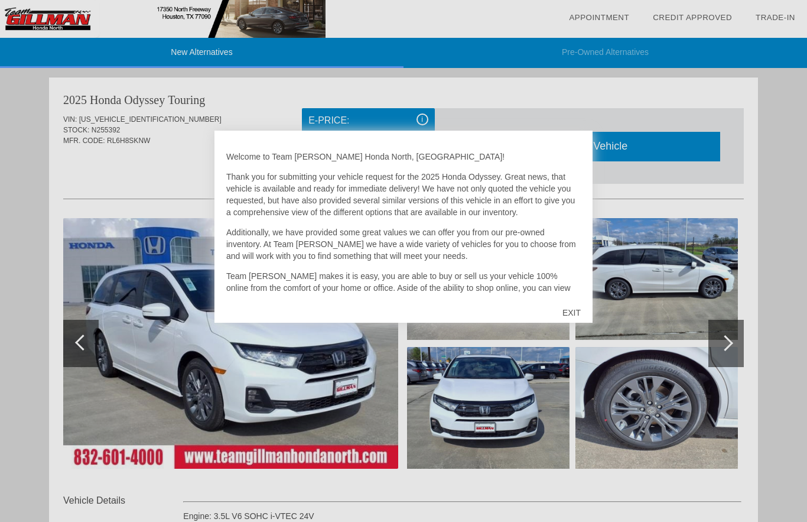
click at [583, 319] on div "EXIT" at bounding box center [572, 312] width 42 height 35
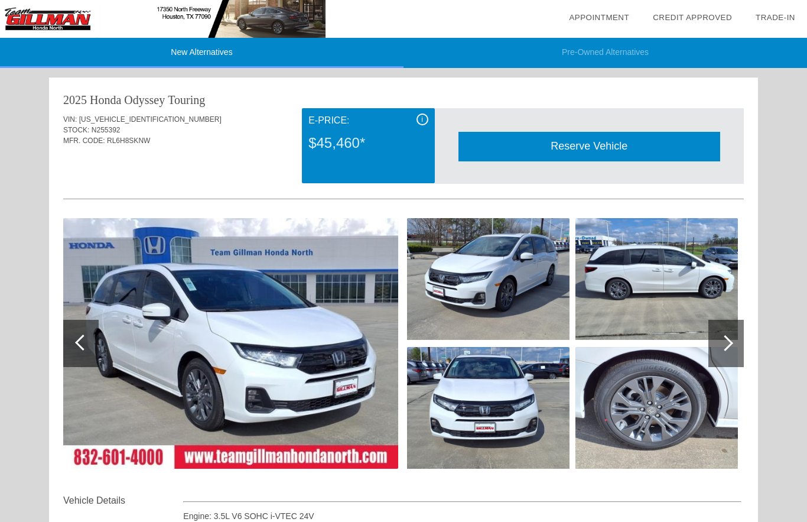
click at [703, 21] on link "Credit Approved" at bounding box center [692, 17] width 79 height 9
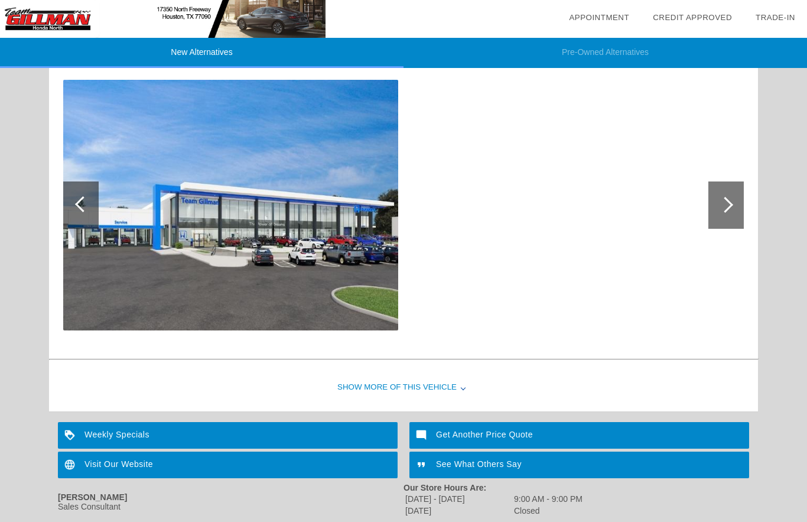
scroll to position [1377, 0]
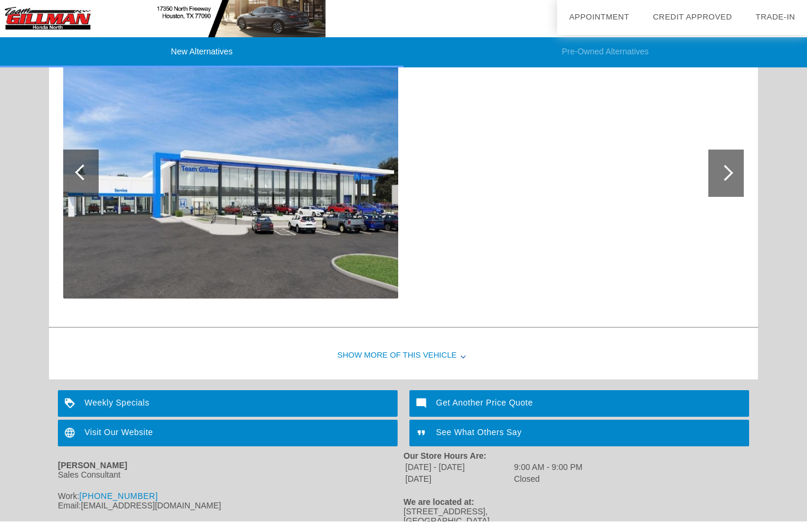
click at [388, 351] on div "Show More of this Vehicle" at bounding box center [403, 356] width 709 height 47
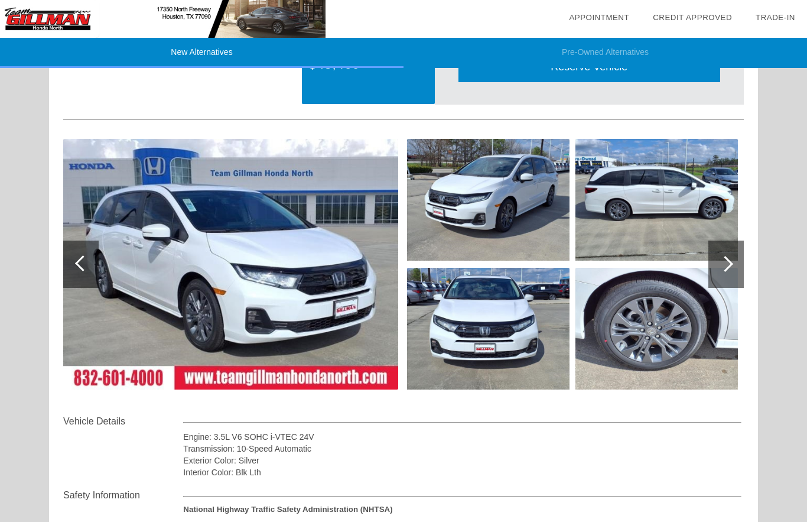
scroll to position [14, 0]
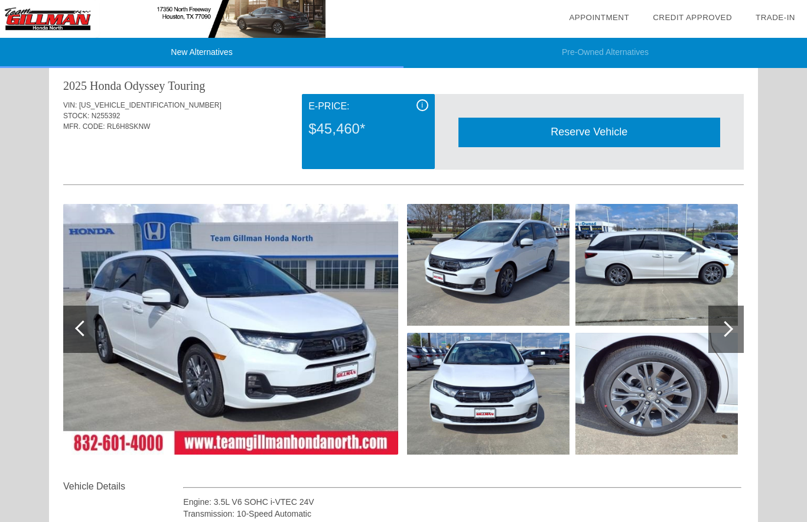
click at [123, 352] on img at bounding box center [230, 329] width 335 height 251
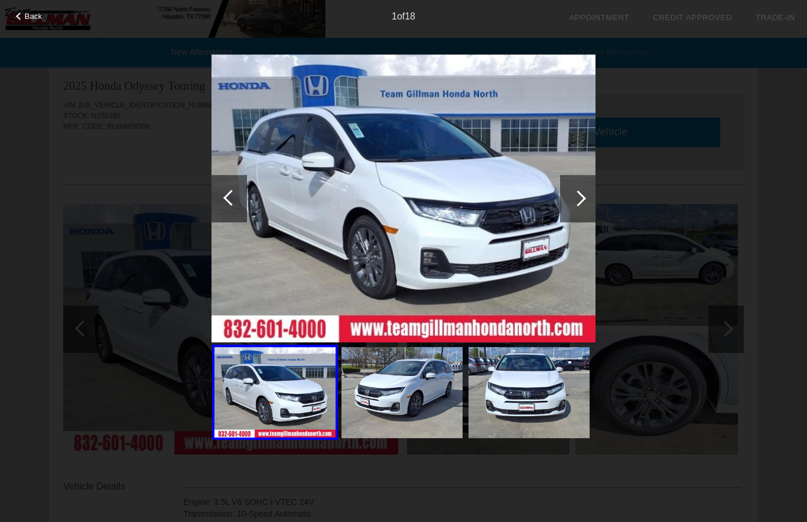
click at [323, 235] on img at bounding box center [404, 198] width 384 height 288
click at [376, 413] on img at bounding box center [402, 392] width 121 height 91
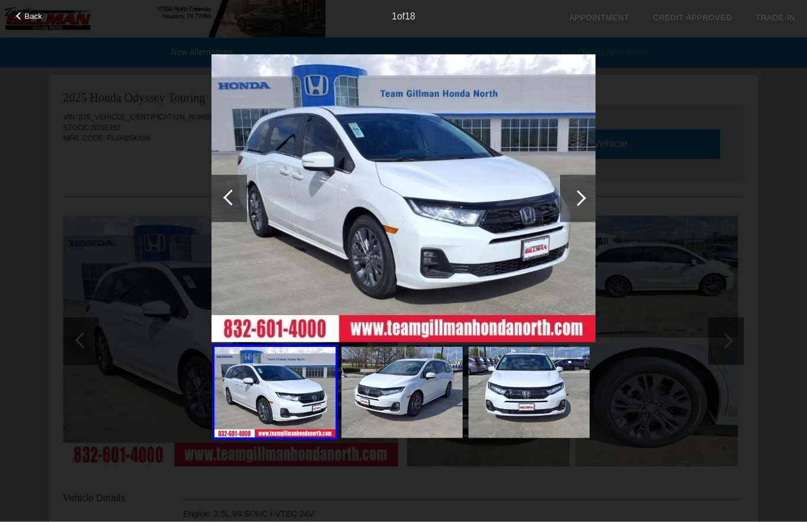
scroll to position [0, 0]
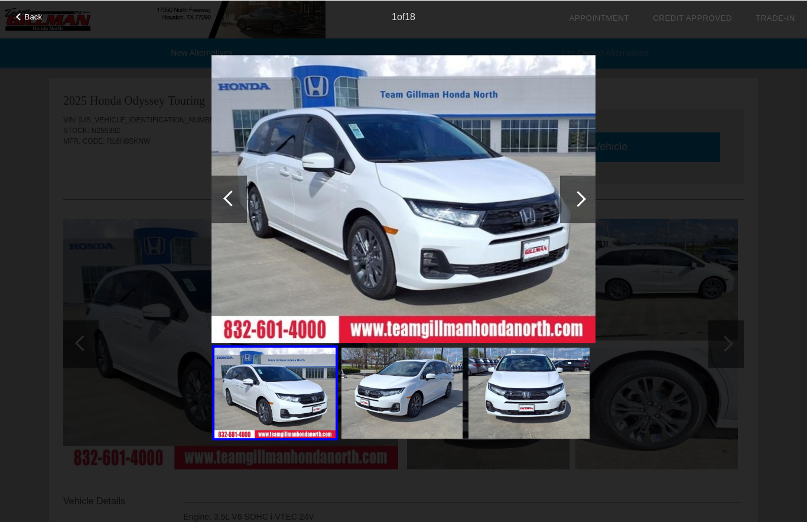
click at [588, 187] on div at bounding box center [577, 198] width 35 height 47
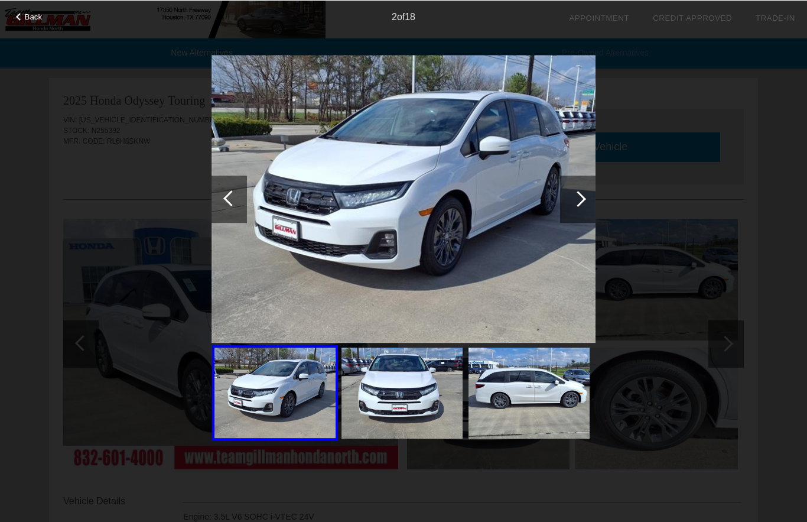
click at [575, 199] on div at bounding box center [578, 198] width 16 height 16
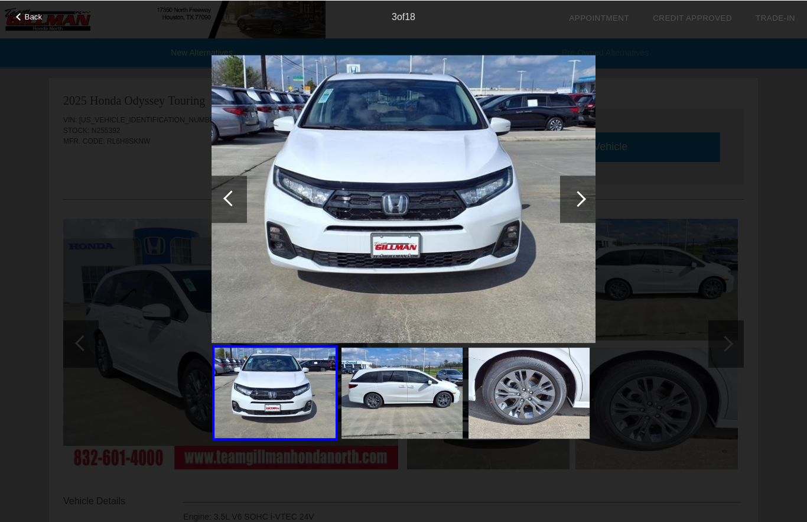
click at [578, 197] on div at bounding box center [578, 198] width 16 height 16
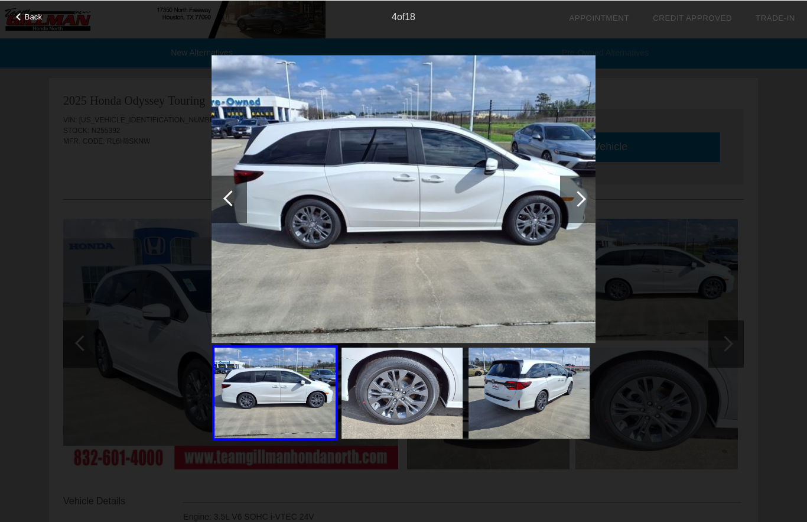
click at [581, 202] on div at bounding box center [578, 198] width 16 height 16
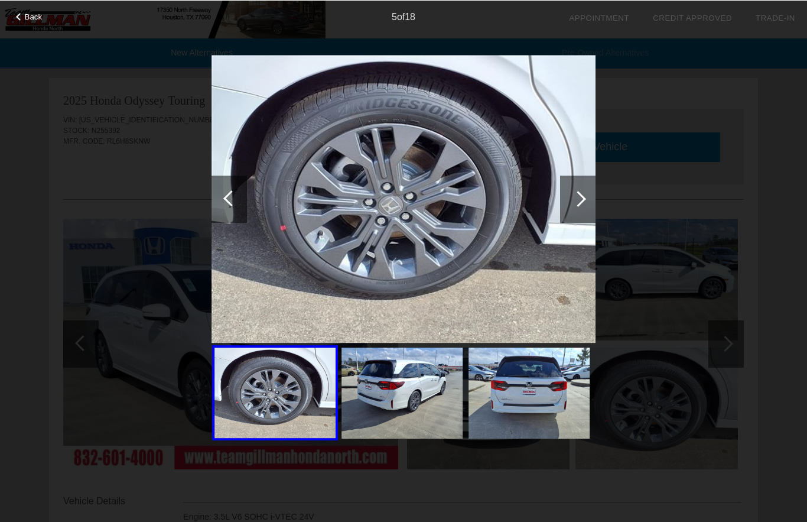
click at [579, 199] on div at bounding box center [578, 198] width 16 height 16
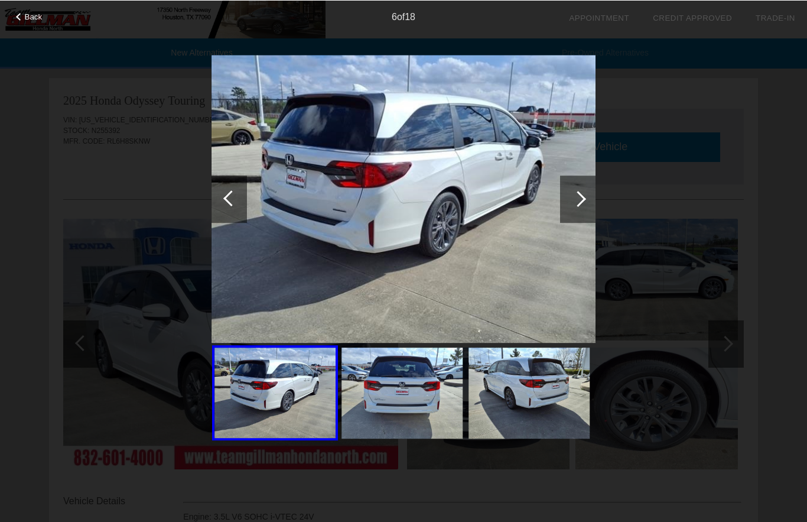
click at [582, 199] on div at bounding box center [578, 198] width 16 height 16
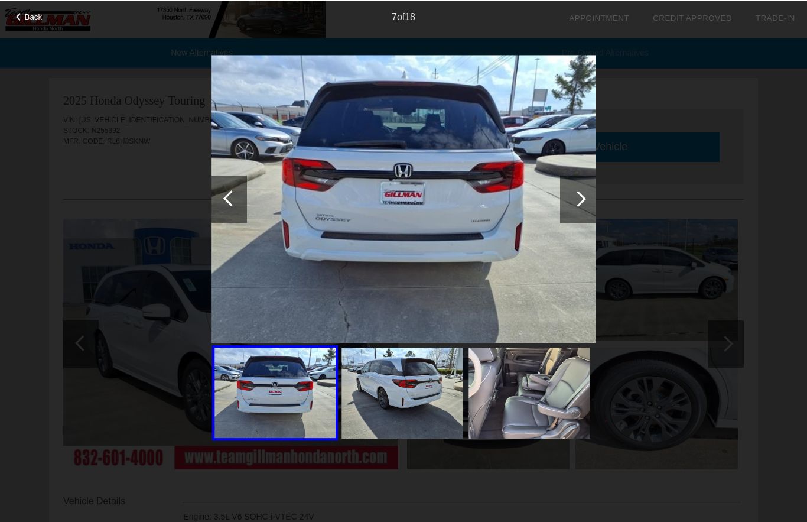
click at [589, 196] on div at bounding box center [577, 198] width 35 height 47
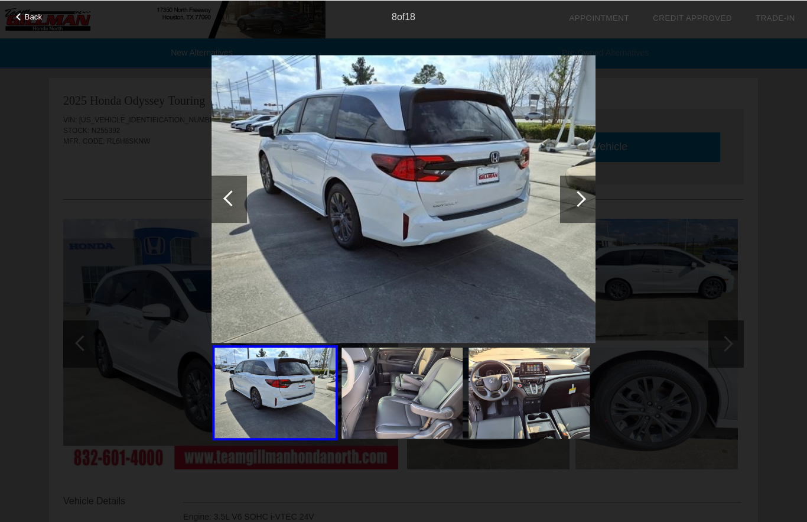
click at [580, 200] on div at bounding box center [578, 198] width 16 height 16
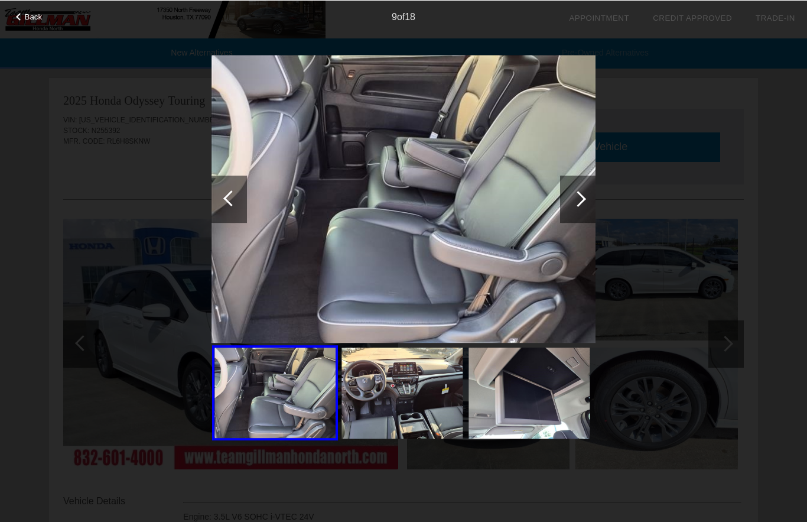
click at [584, 196] on div at bounding box center [577, 198] width 35 height 47
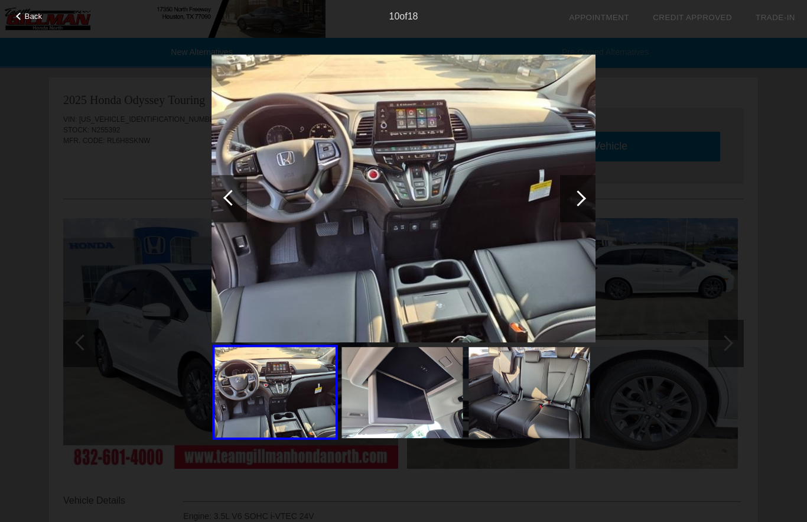
click at [19, 20] on div at bounding box center [20, 16] width 8 height 8
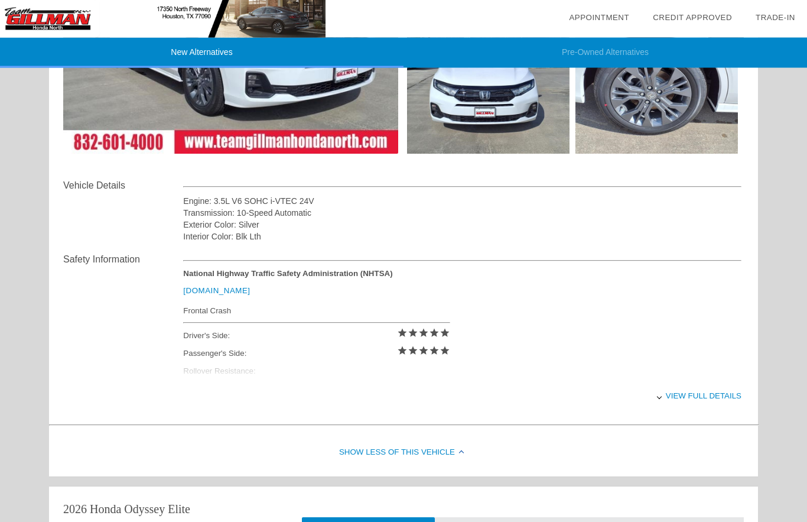
scroll to position [315, 0]
click at [660, 399] on div at bounding box center [659, 396] width 5 height 5
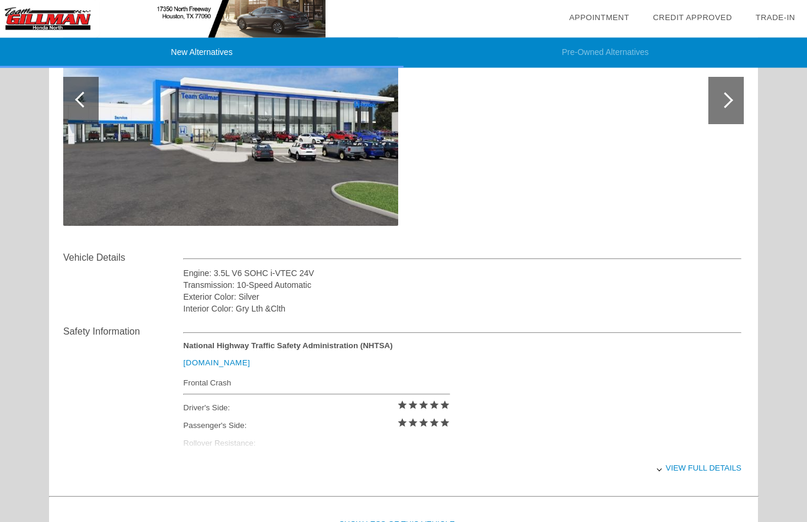
scroll to position [1454, 0]
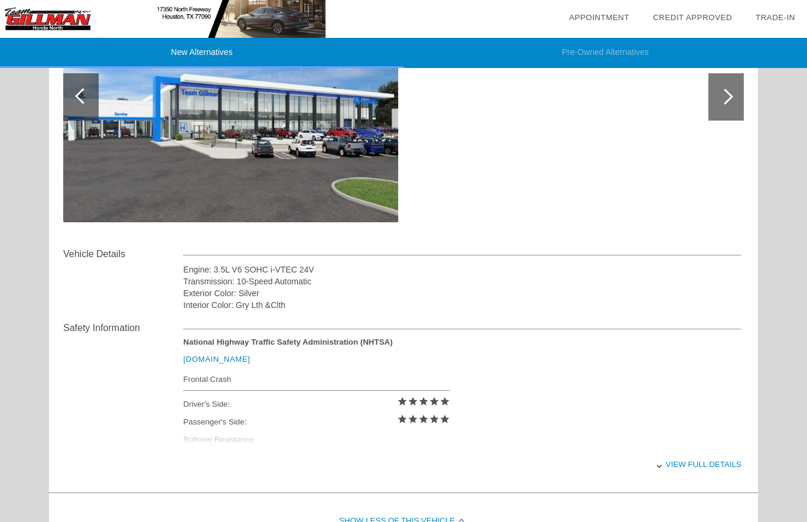
click at [357, 521] on div "Show Less of this Vehicle" at bounding box center [403, 521] width 709 height 47
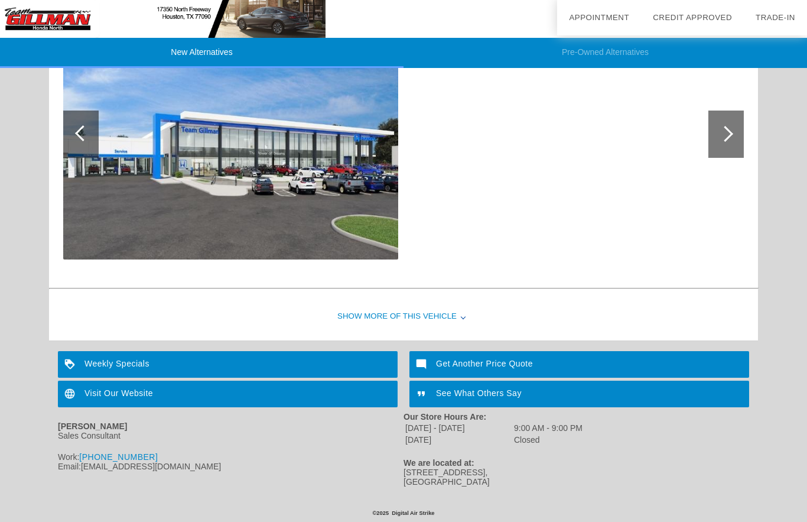
scroll to position [1373, 0]
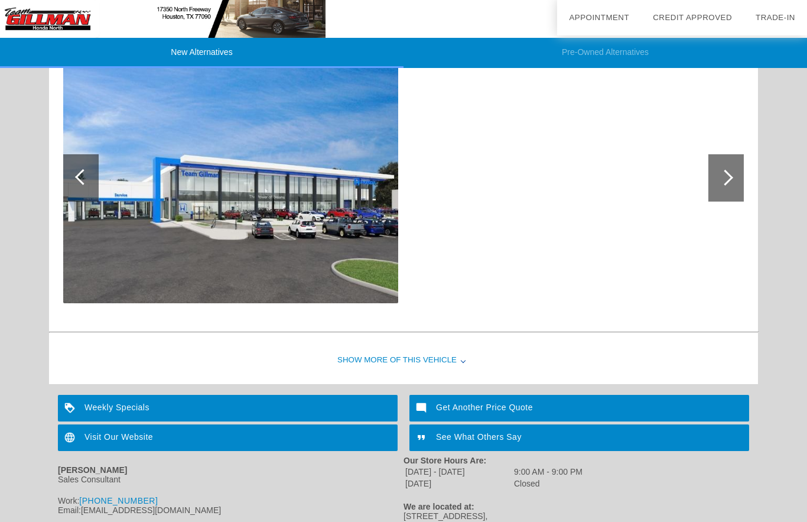
click at [393, 363] on div "Show More of this Vehicle" at bounding box center [403, 360] width 709 height 47
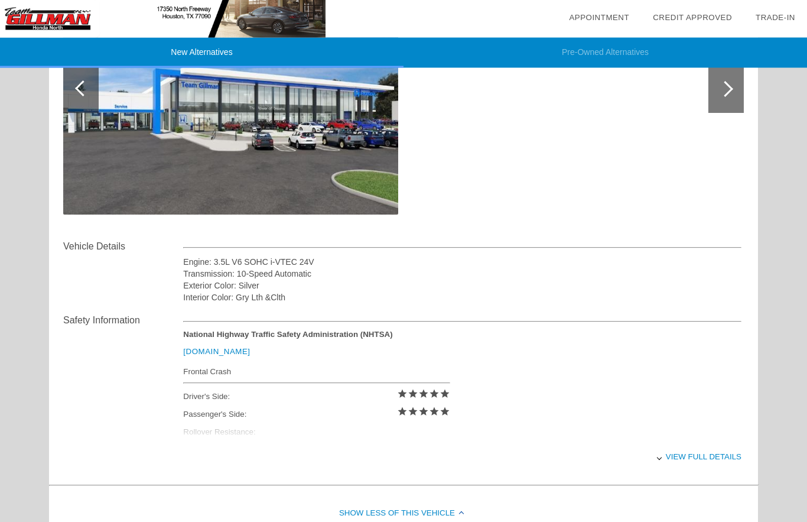
scroll to position [1419, 0]
